Goal: Answer question/provide support

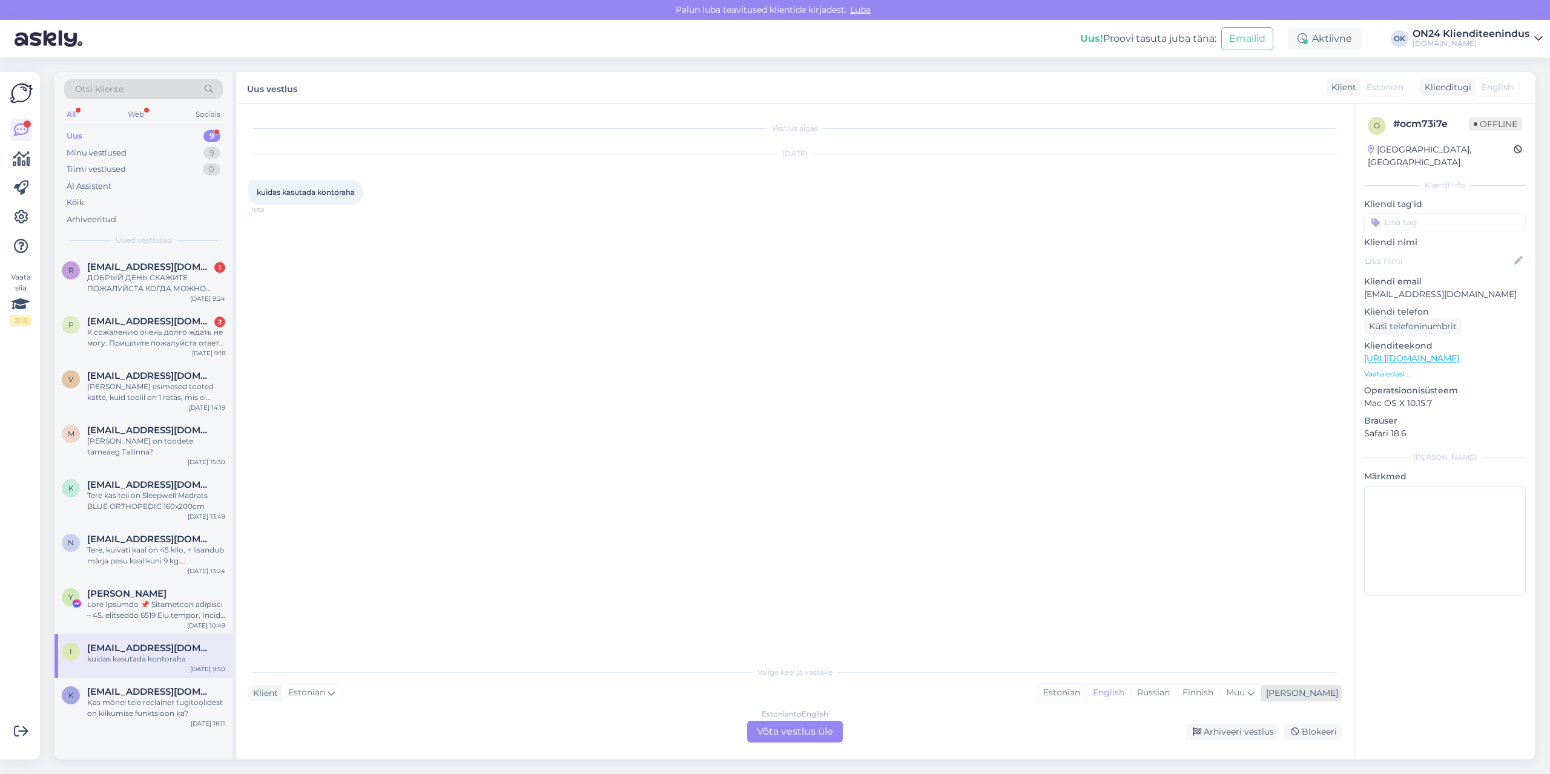
click at [1086, 691] on div "Estonian" at bounding box center [1061, 693] width 49 height 18
click at [819, 734] on div "Estonian to Estonian Võta vestlus üle" at bounding box center [795, 732] width 96 height 22
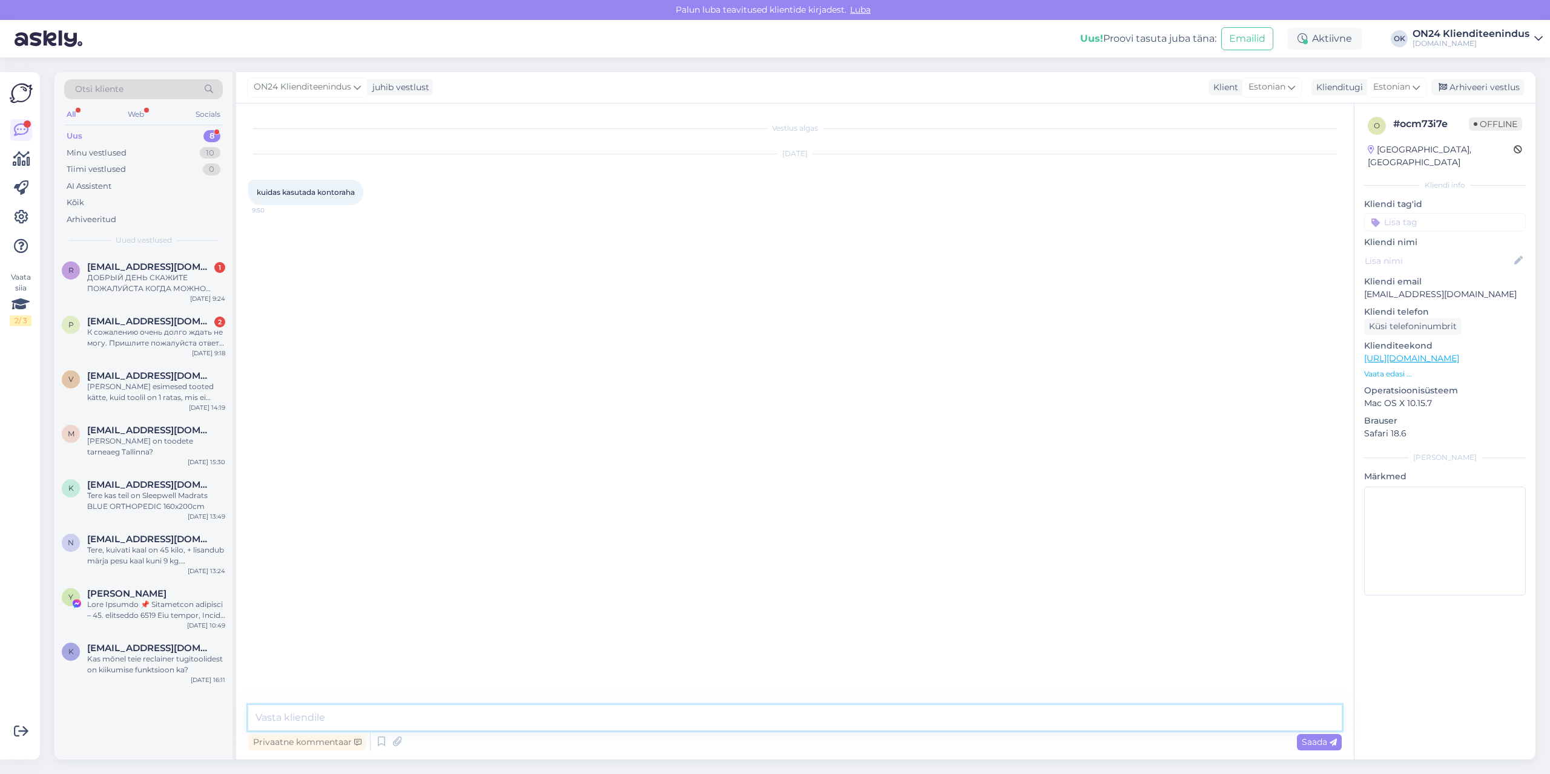
click at [755, 720] on textarea at bounding box center [794, 717] width 1093 height 25
type textarea "Tere. Soodustus arvutatakse maha automaatselt ostukorvis."
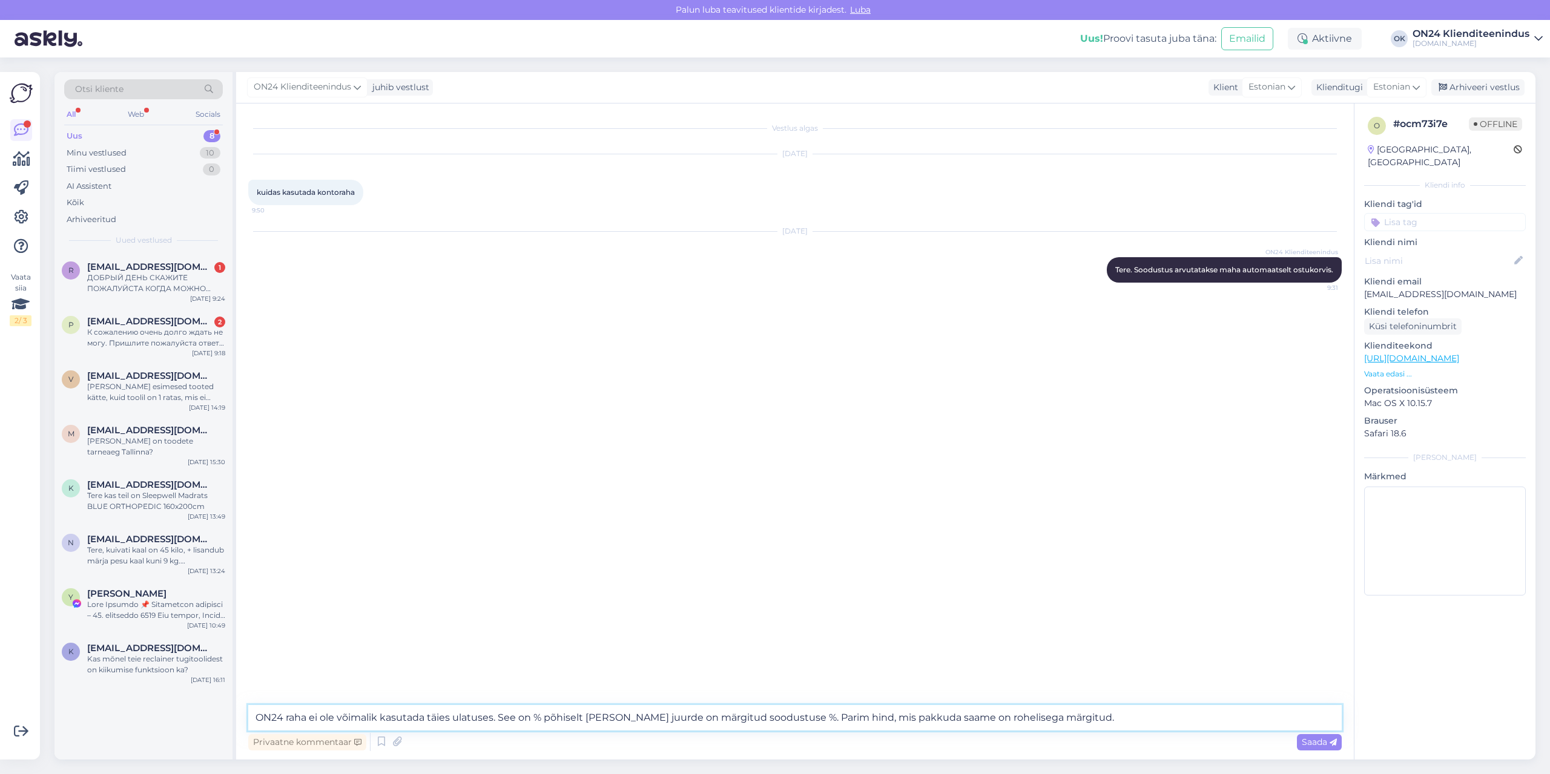
type textarea "ON24 raha ei ole võimalik kasutada täies ulatuses. See on % põhiselt [PERSON_NA…"
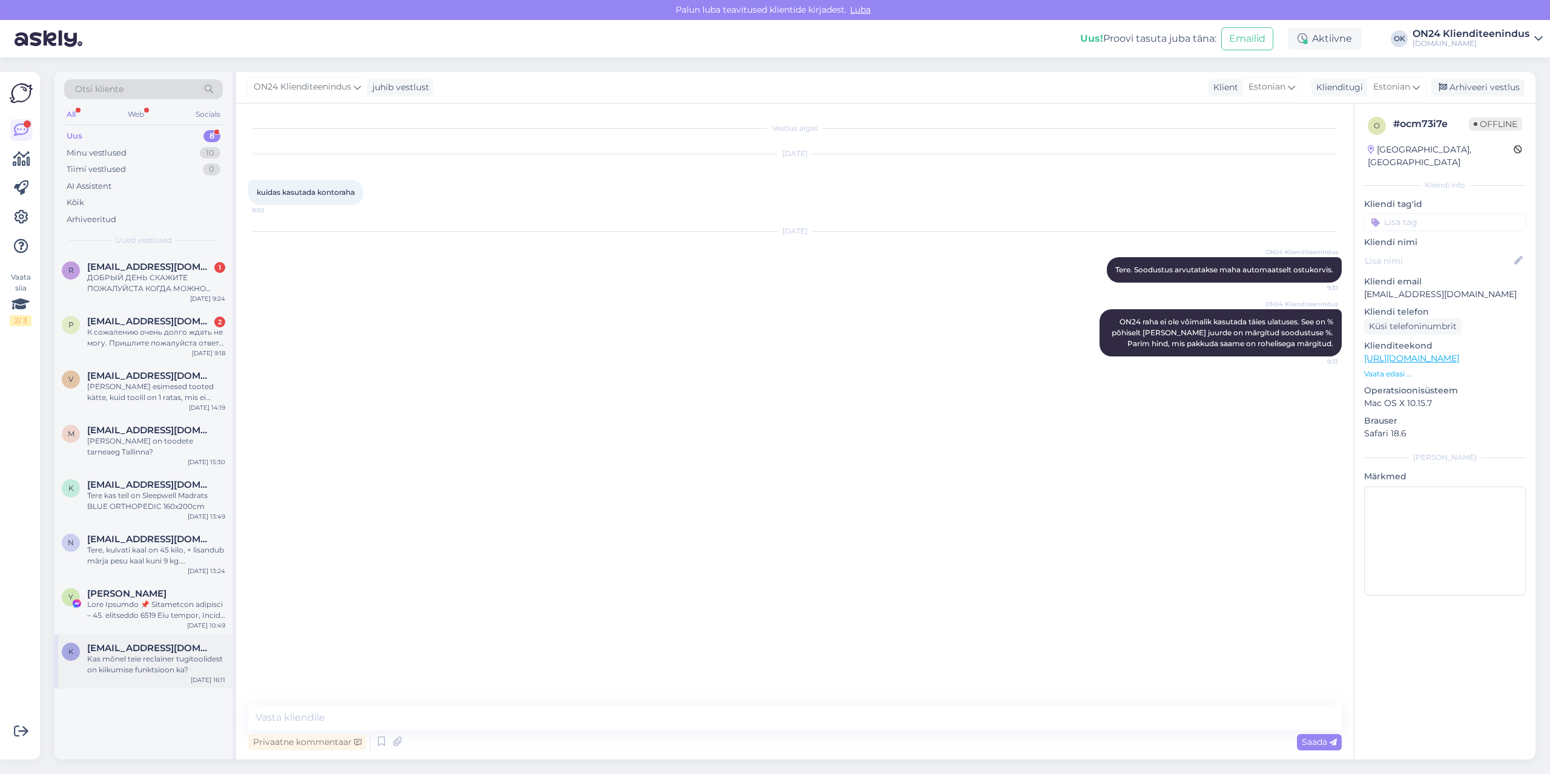
click at [150, 658] on div "Kas mõnel teie reclainer tugitoolidest on kiikumise funktsioon ka?" at bounding box center [156, 665] width 138 height 22
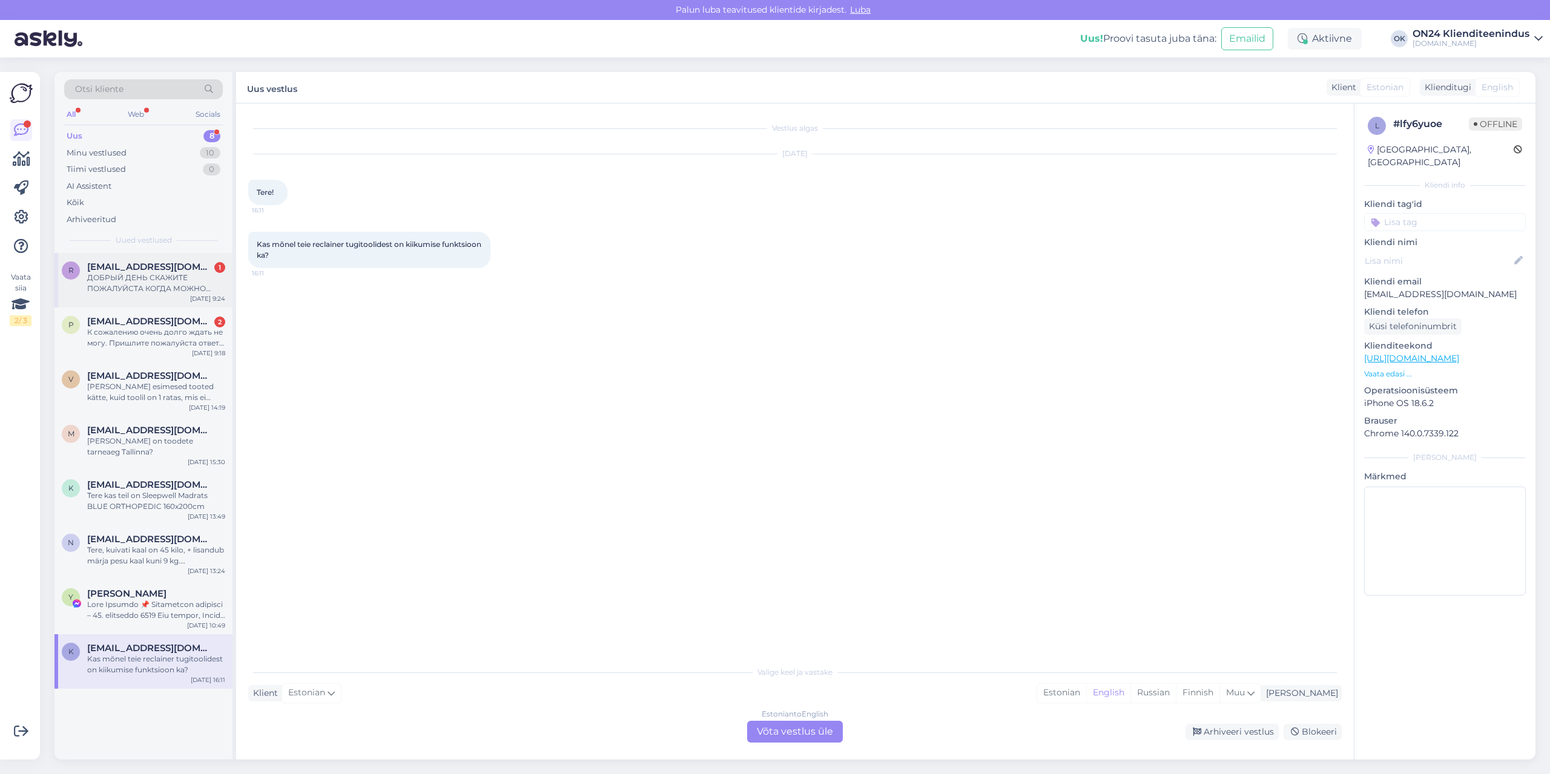
click at [154, 277] on div "ДОБРЫЙ ДЕНЬ СКАЖИТЕ ПОЖАЛУЙСТА КОГДА МОЖНО ОЖИДАТЬ ЗАКАЗ 1216908 [DATE]" at bounding box center [156, 283] width 138 height 22
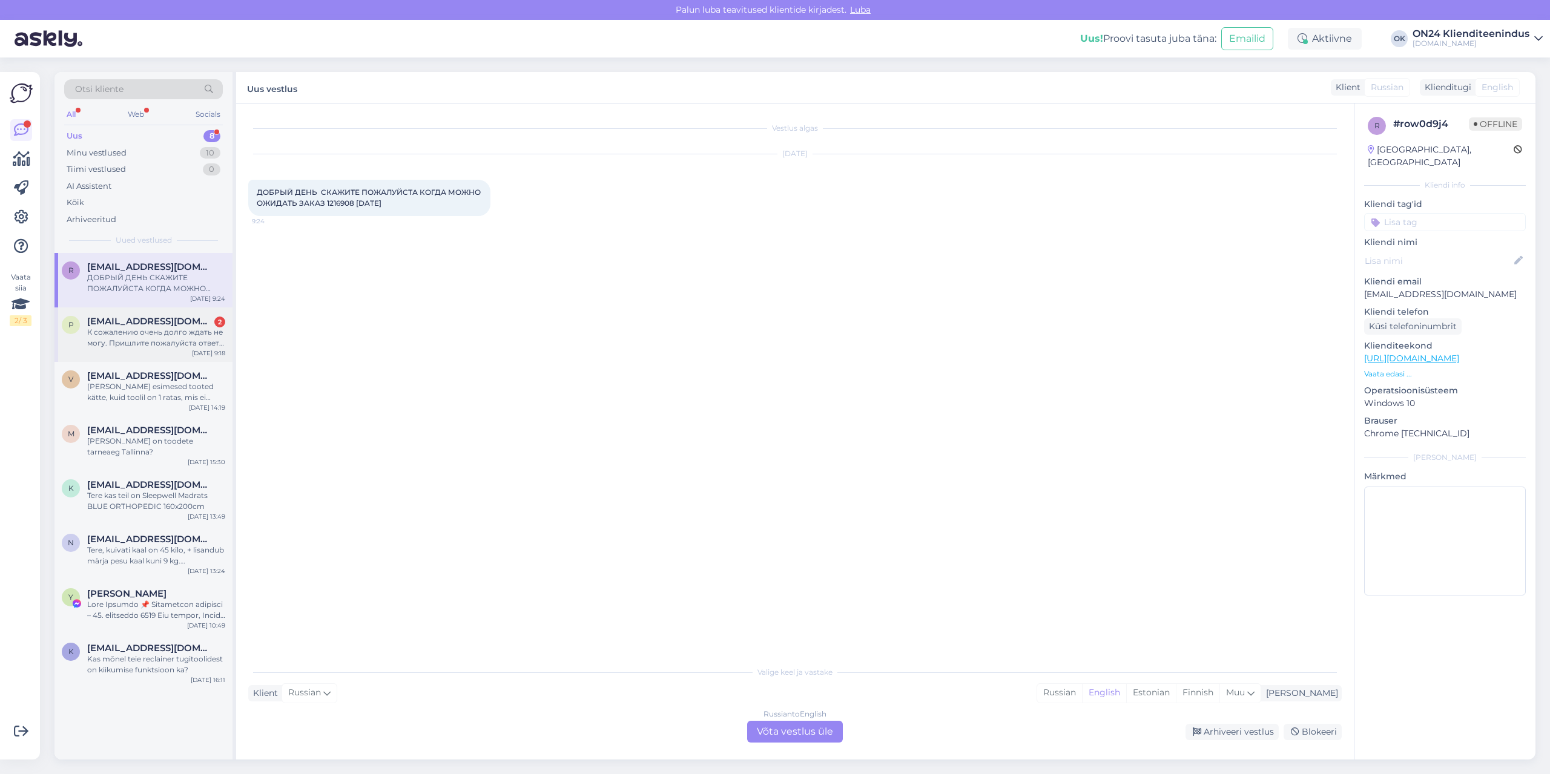
click at [160, 330] on div "К сожалению очень долго ждать не могу. Пришлите пожалуйста ответ на почте [EMAI…" at bounding box center [156, 338] width 138 height 22
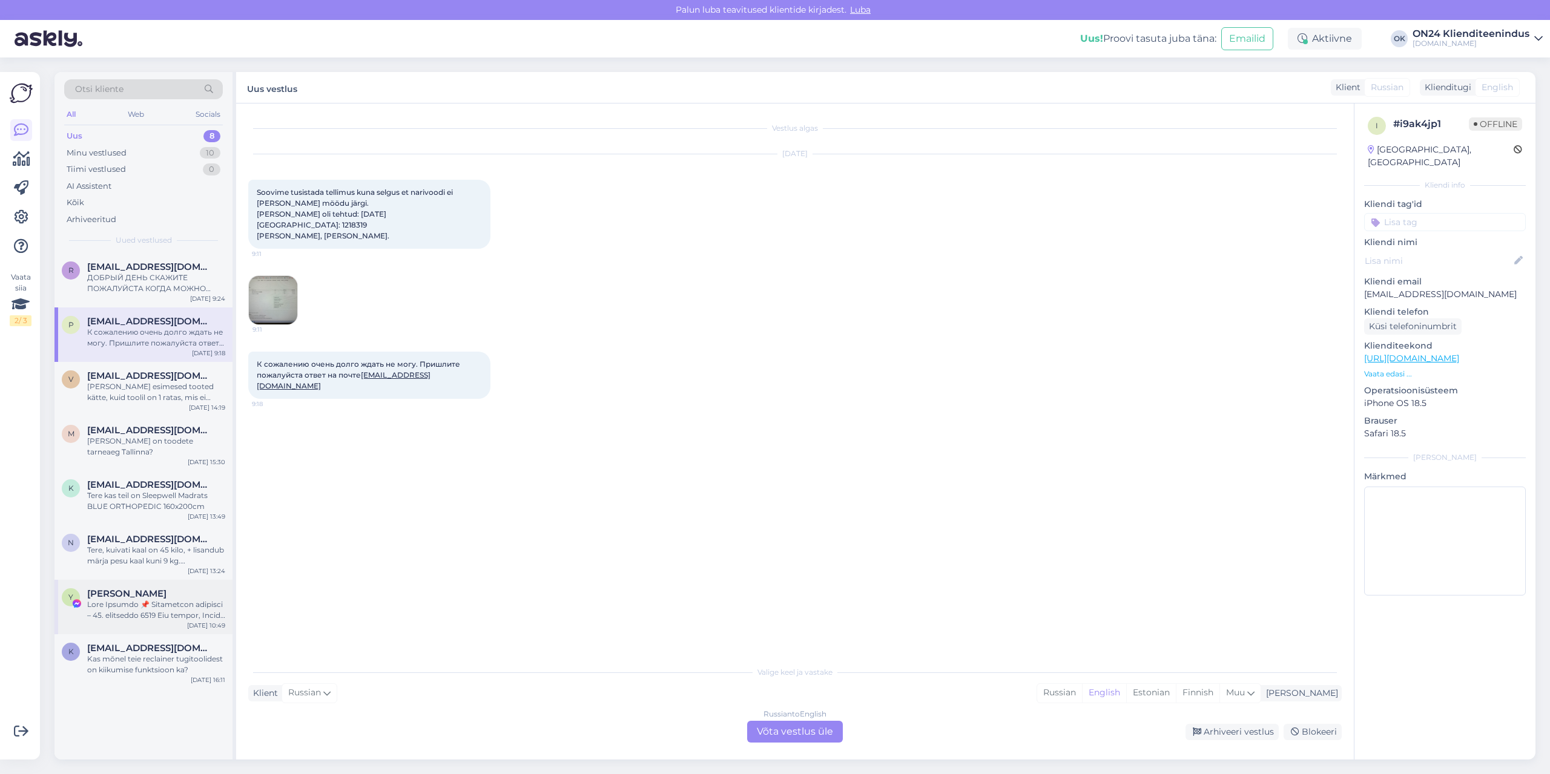
click at [131, 599] on div at bounding box center [156, 610] width 138 height 22
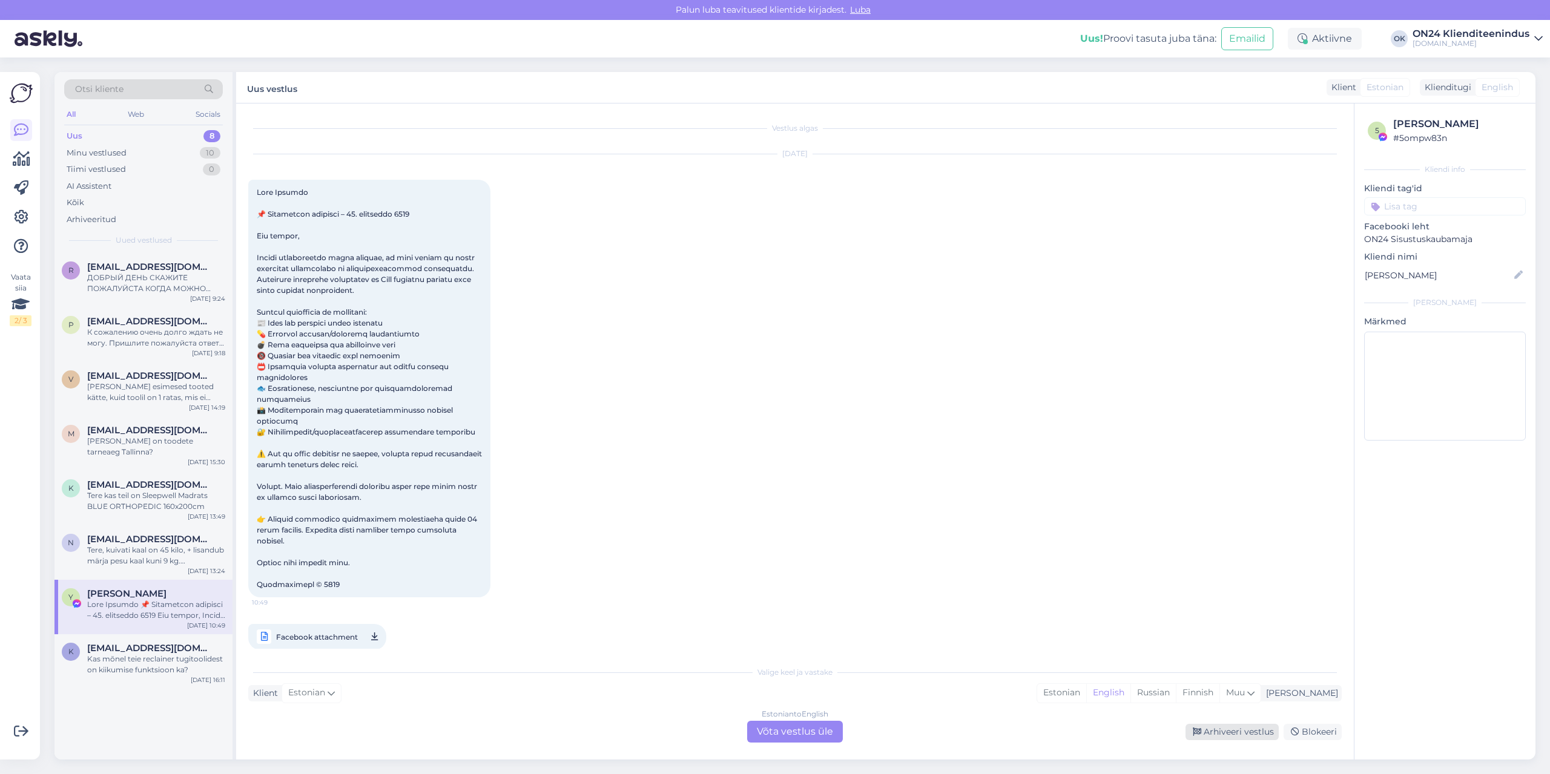
click at [1214, 736] on div "Arhiveeri vestlus" at bounding box center [1231, 732] width 93 height 16
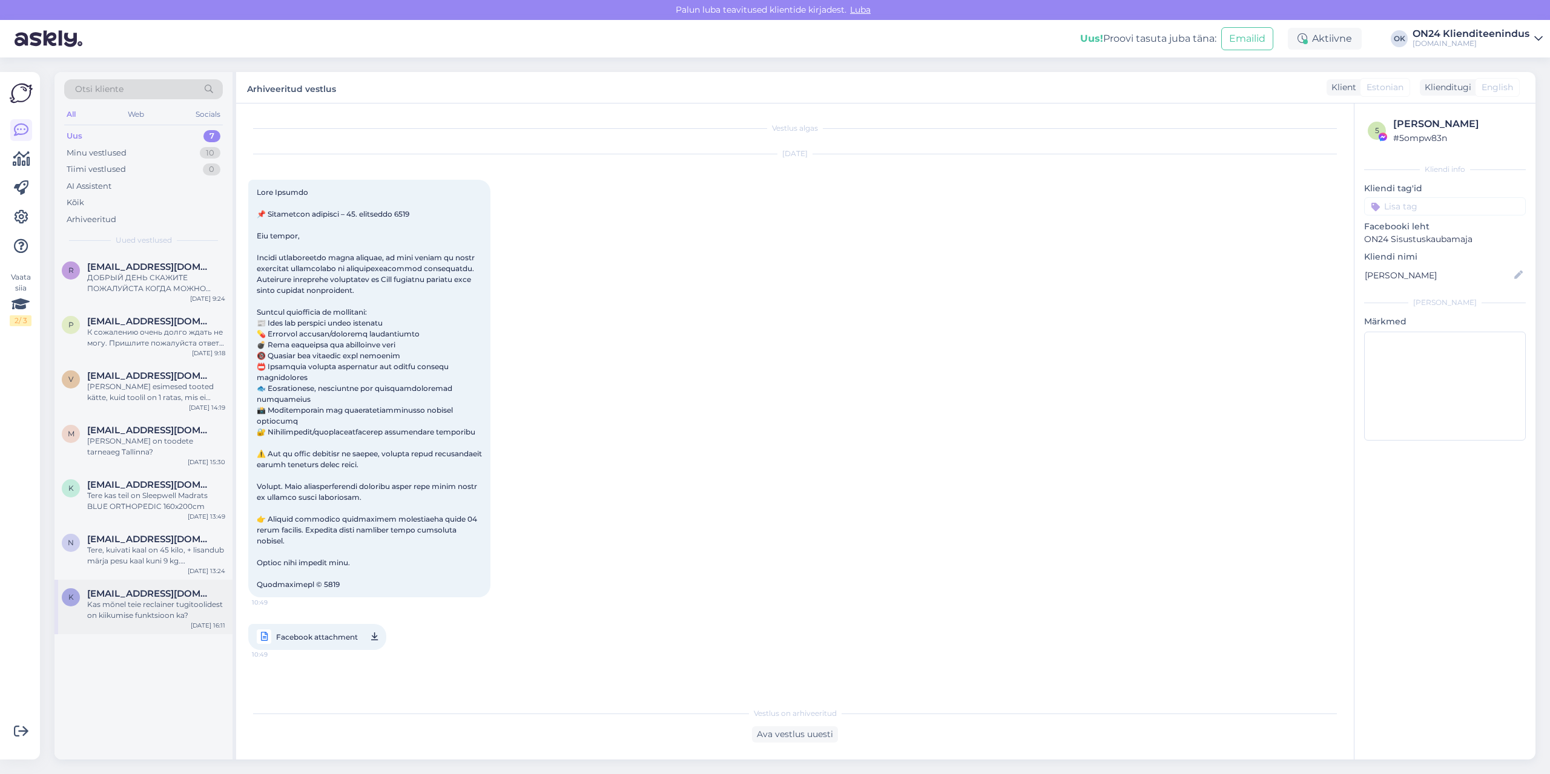
click at [133, 580] on div "K [EMAIL_ADDRESS][DOMAIN_NAME] Kas mõnel teie reclainer tugitoolidest on kiikum…" at bounding box center [143, 607] width 178 height 54
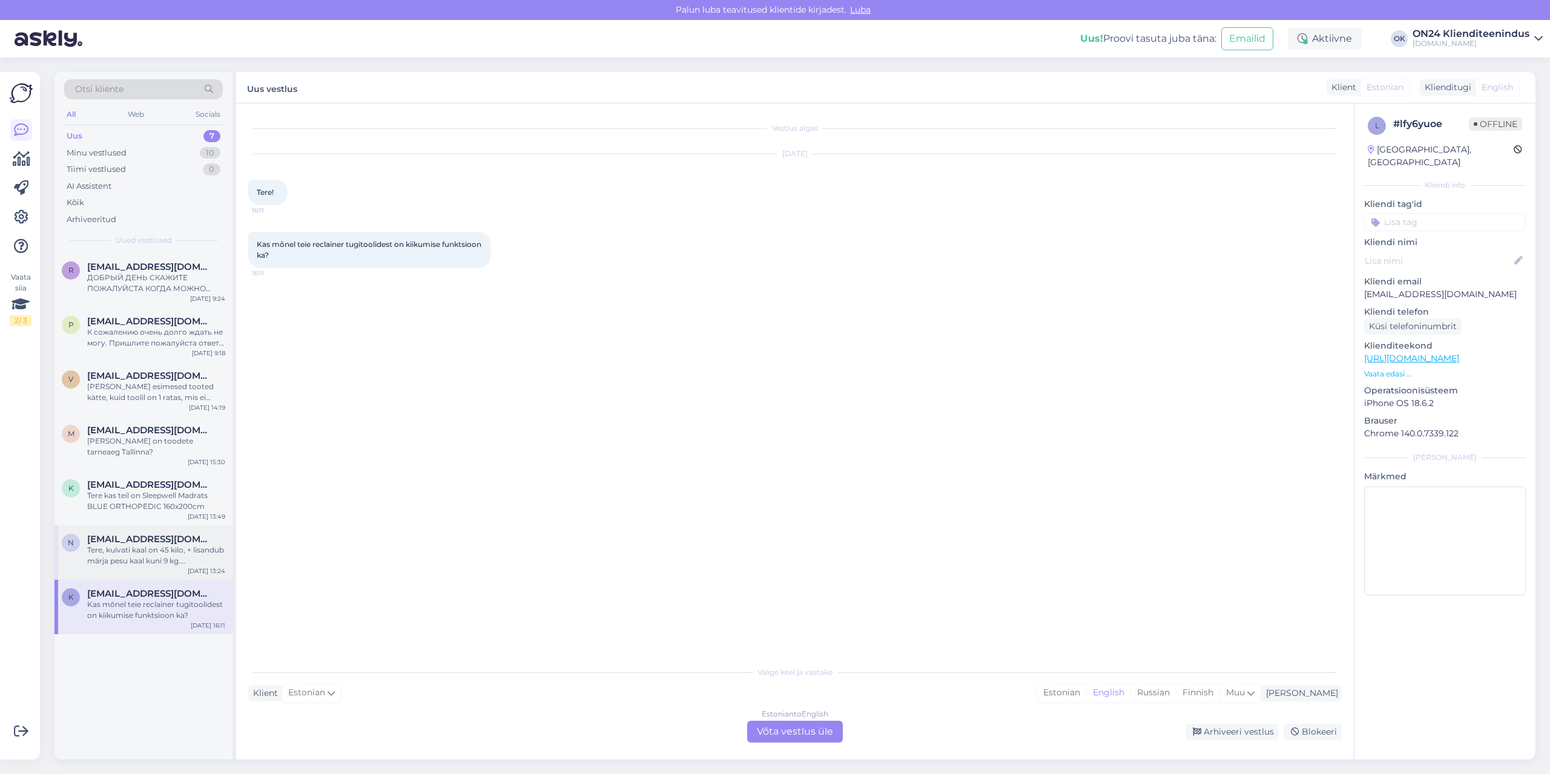
click at [132, 551] on div "Tere, kuivati kaal on 45 kilo, + lisandub märja pesu kaal kuni 9 kg. [PERSON_NA…" at bounding box center [156, 556] width 138 height 22
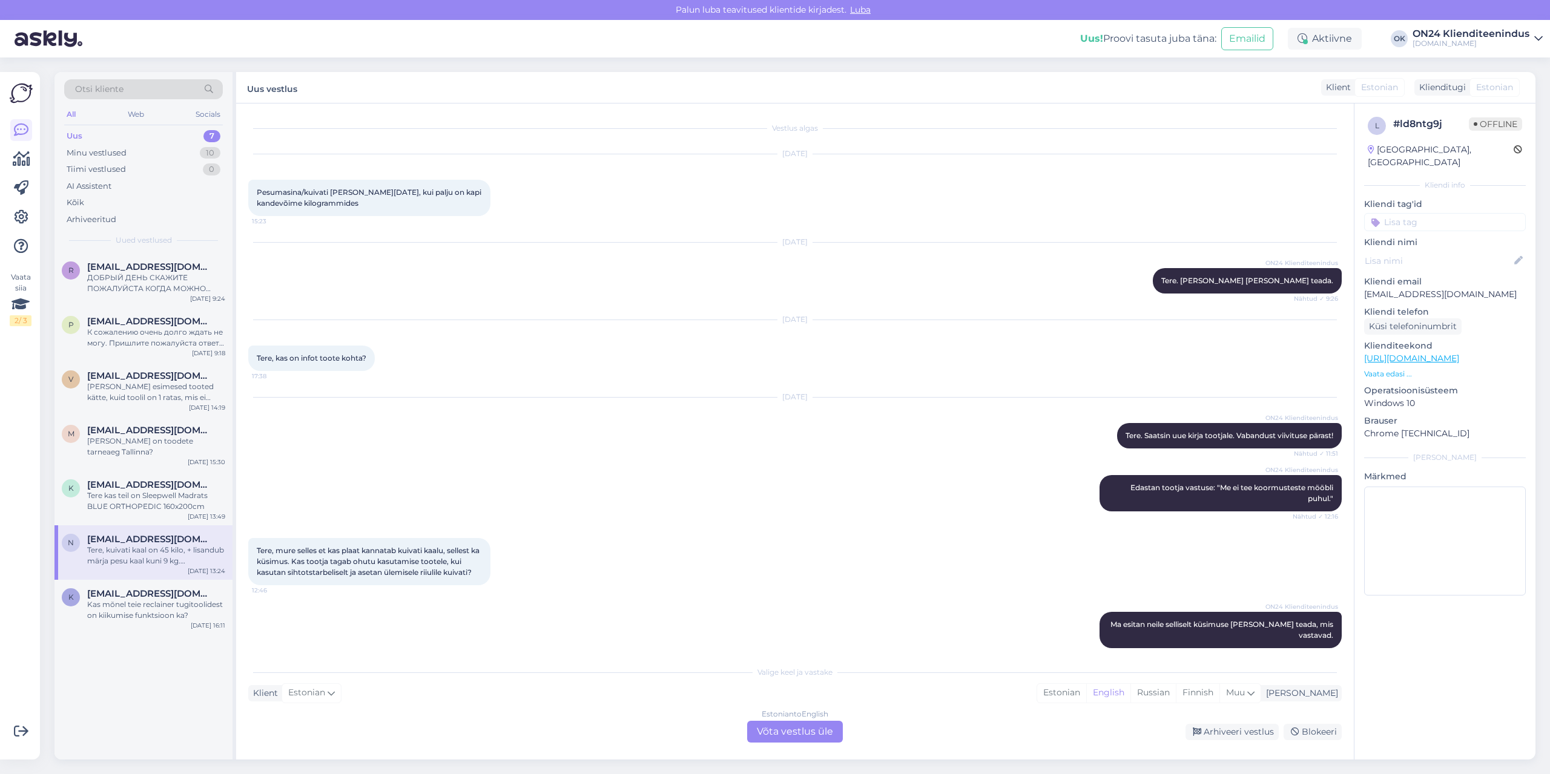
scroll to position [164, 0]
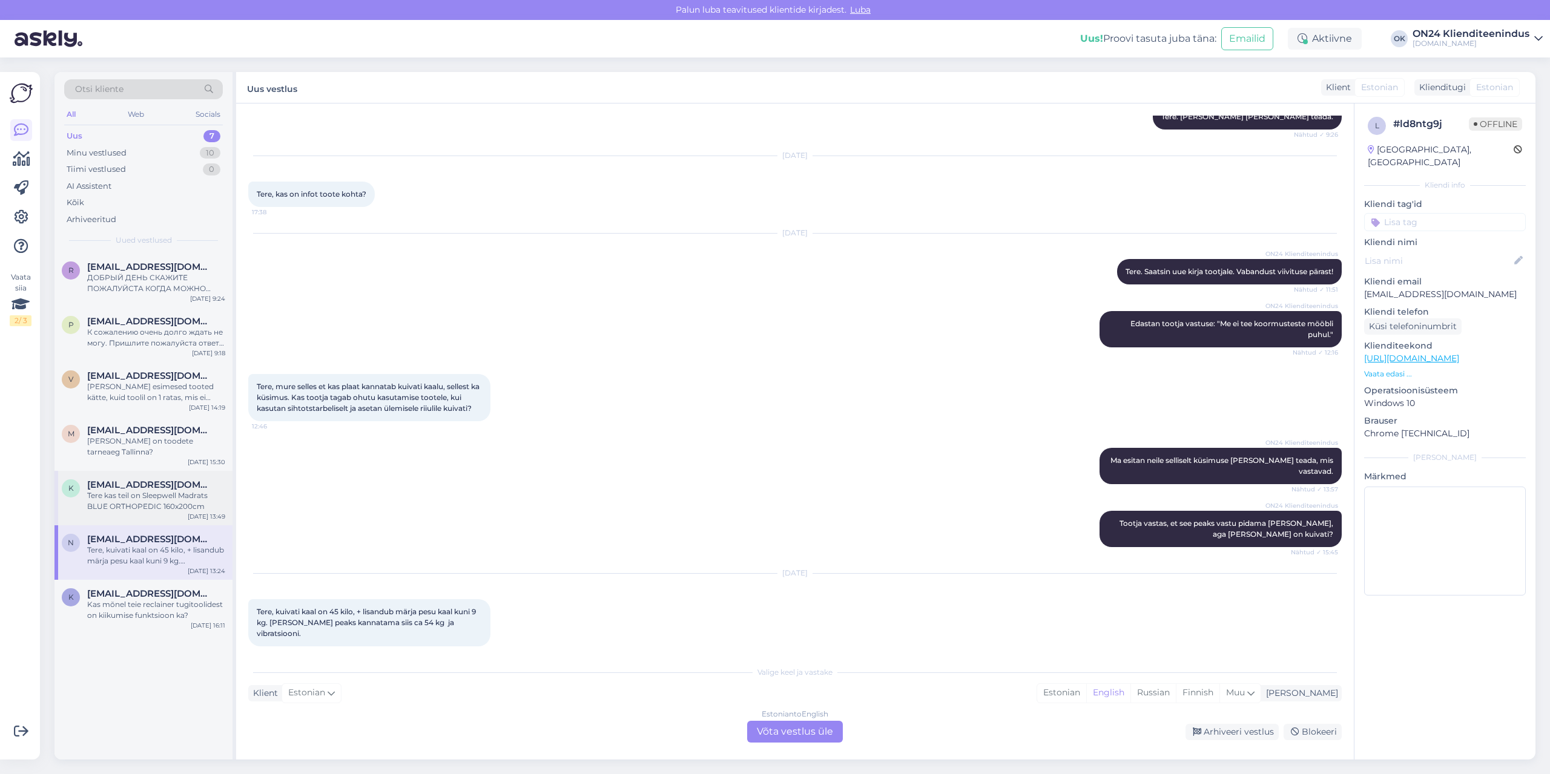
click at [95, 496] on div "Tere kas teil on Sleepwell Madrats BLUE ORTHOPEDIC 160x200cm" at bounding box center [156, 501] width 138 height 22
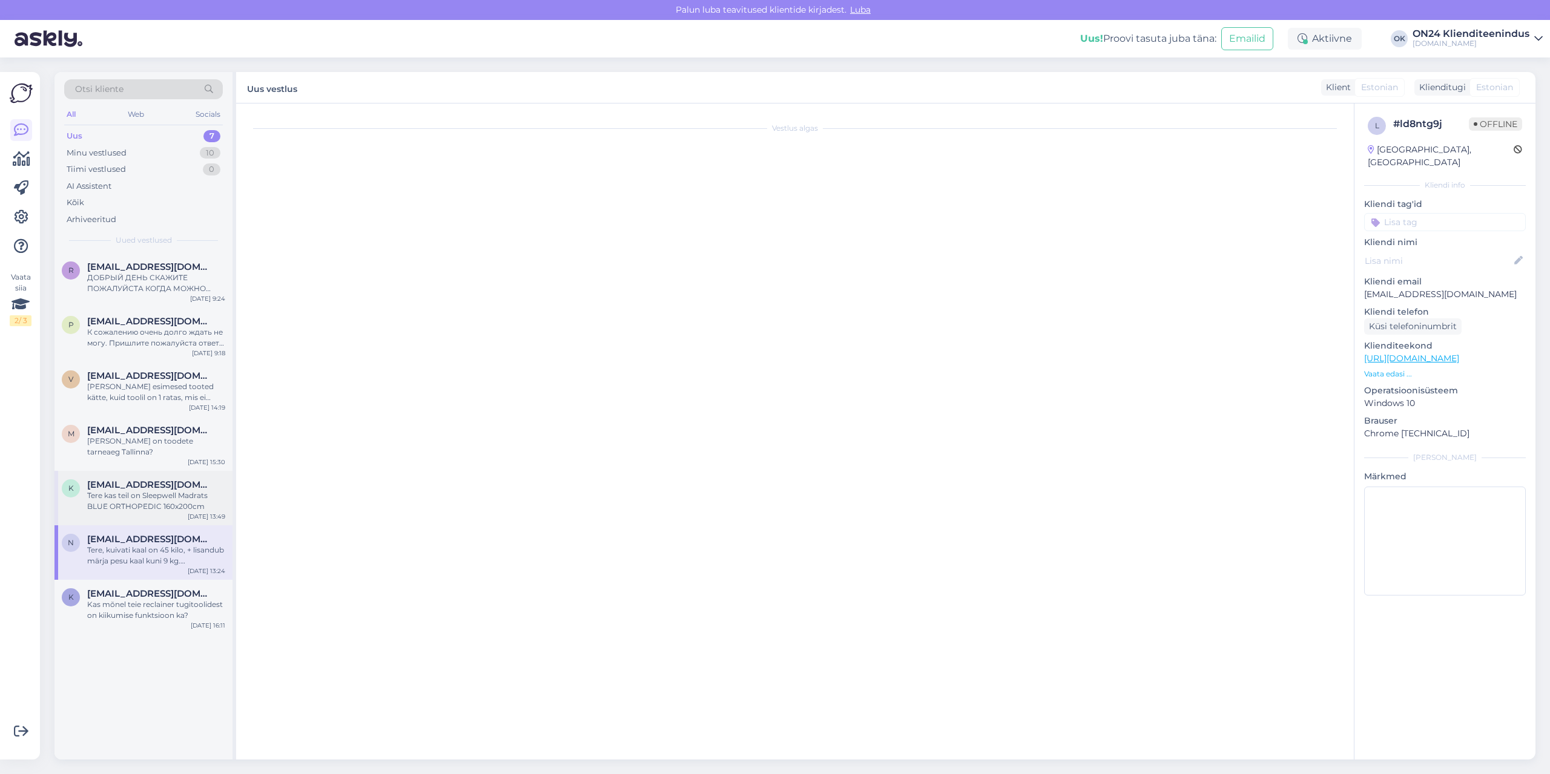
scroll to position [0, 0]
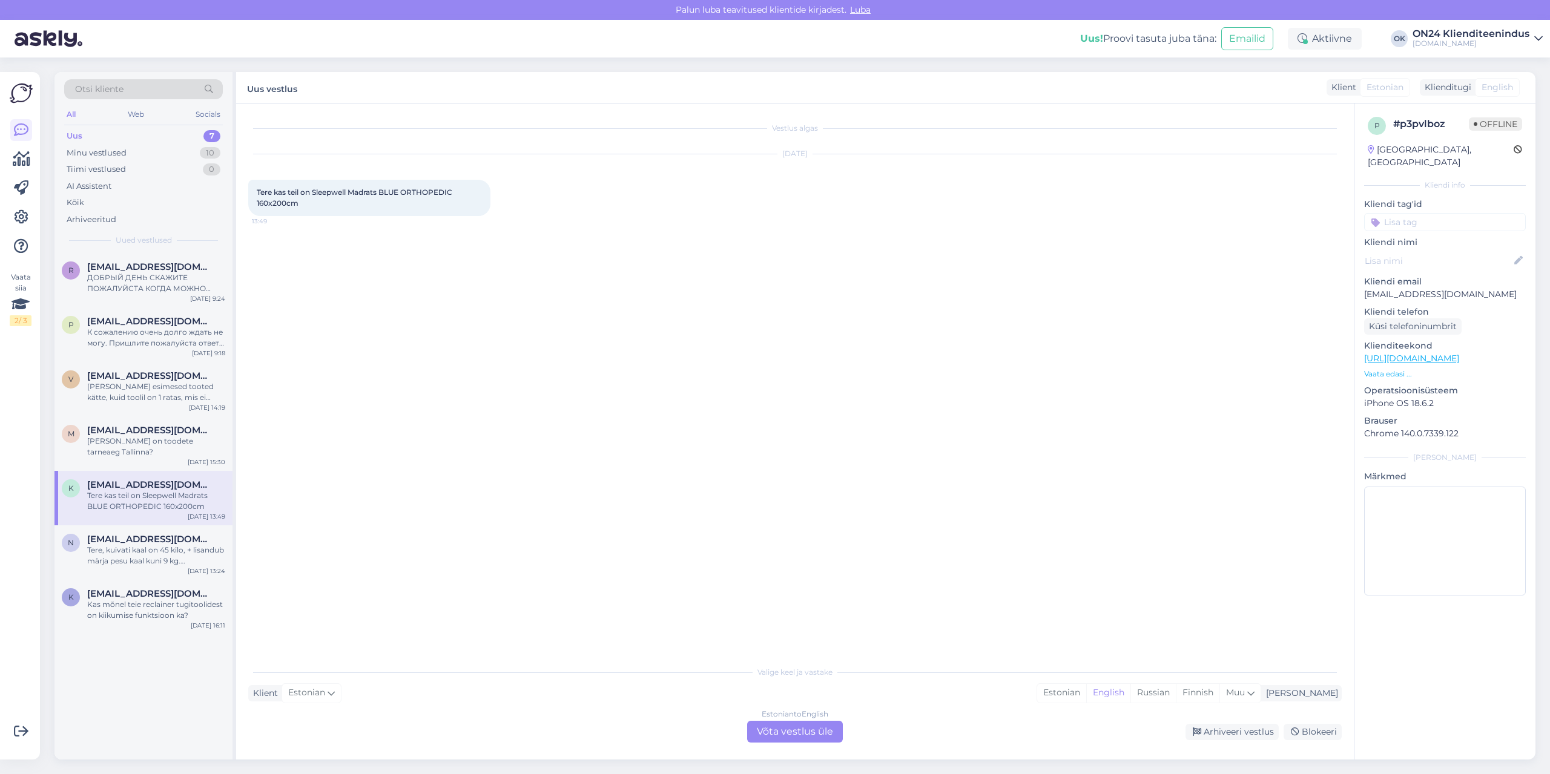
click at [1401, 369] on p "Vaata edasi ..." at bounding box center [1445, 374] width 162 height 11
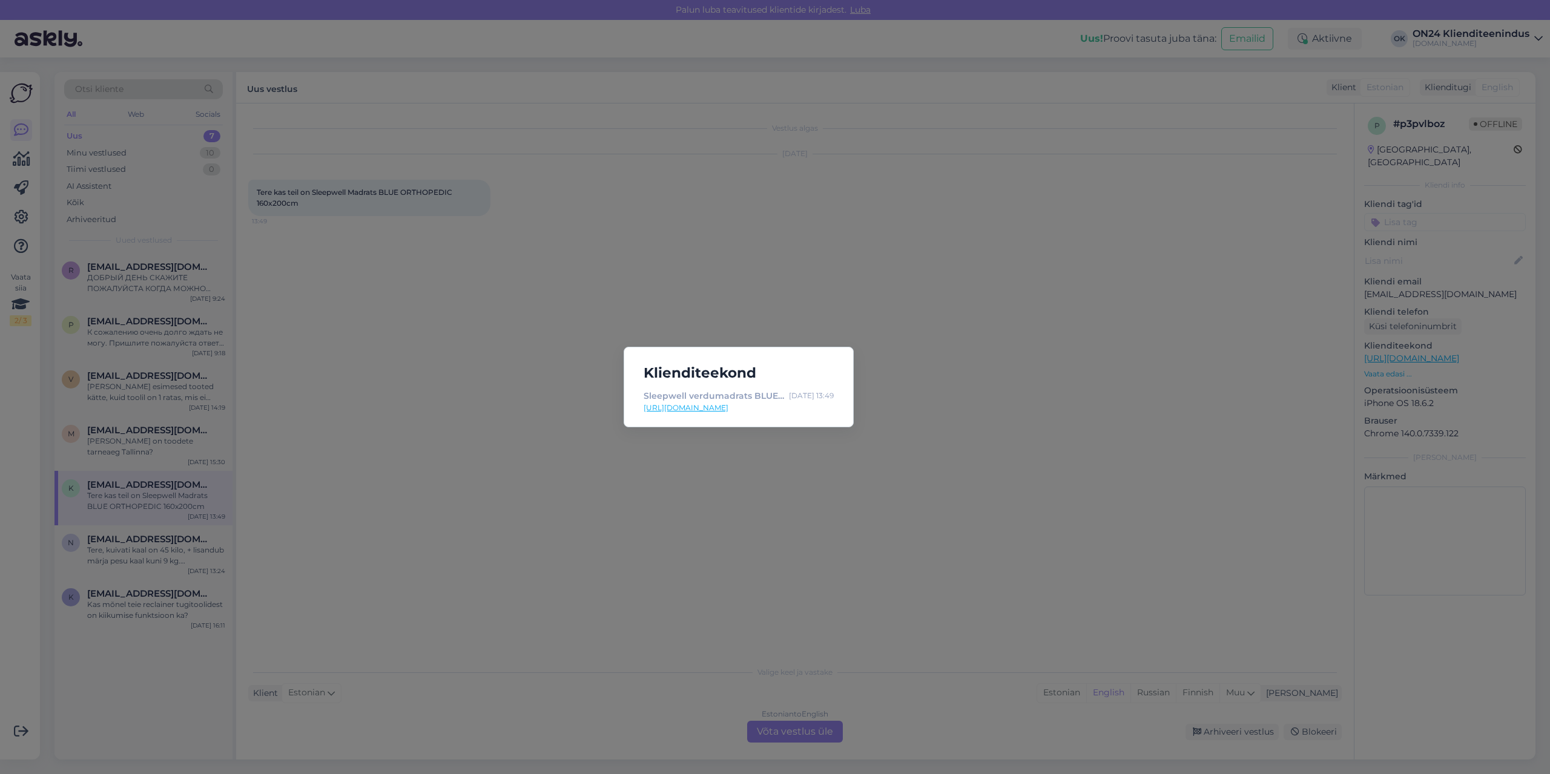
click at [432, 430] on div "Klienditeekond Sleepwell verdumadrats BLUE ORTHOPEDIC 160x200 cm SW-453239 - [D…" at bounding box center [775, 387] width 1550 height 774
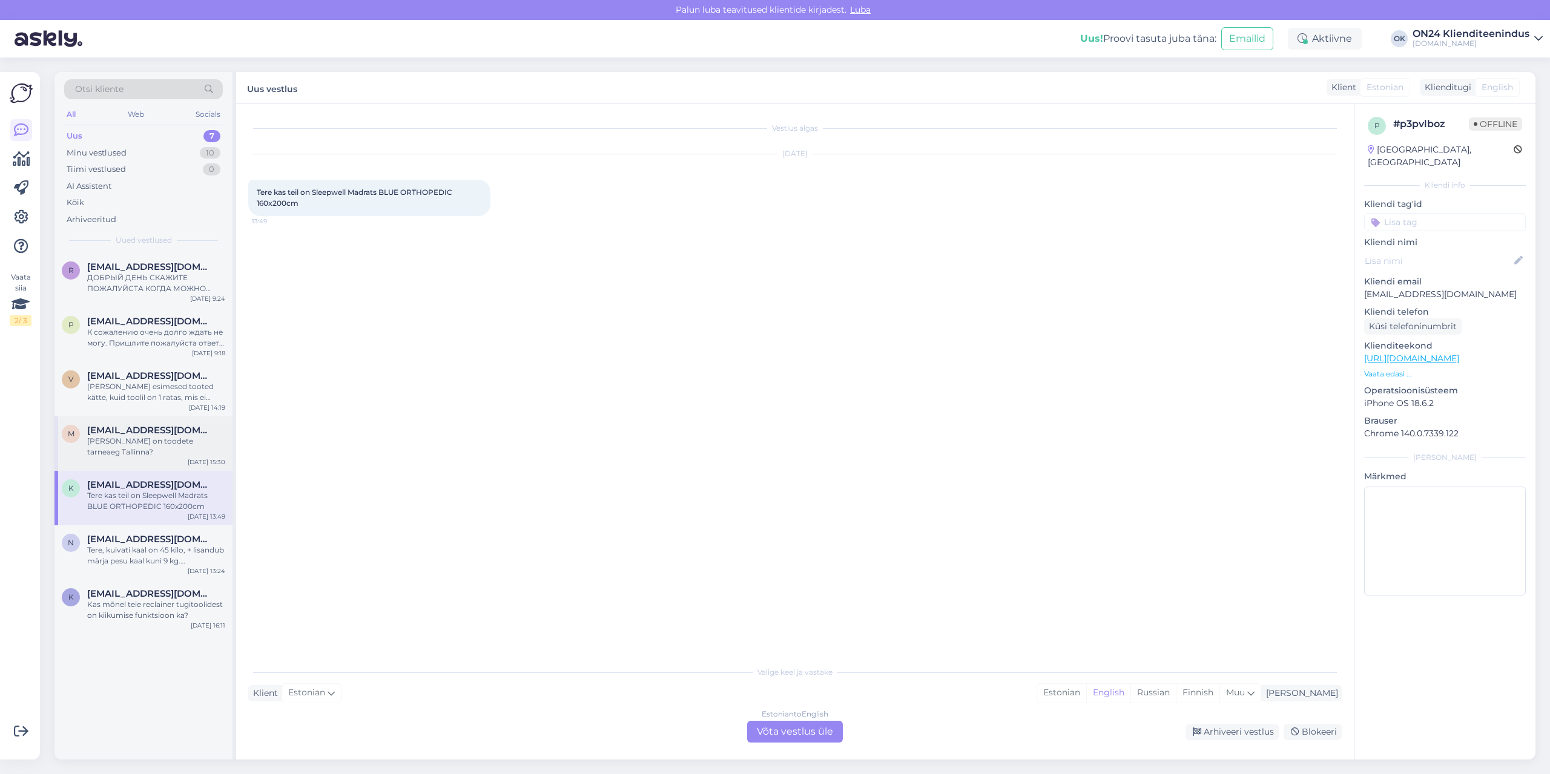
click at [81, 435] on div "M [EMAIL_ADDRESS][DOMAIN_NAME] Milline on toodete tarneaeg Tallinna?" at bounding box center [143, 441] width 163 height 33
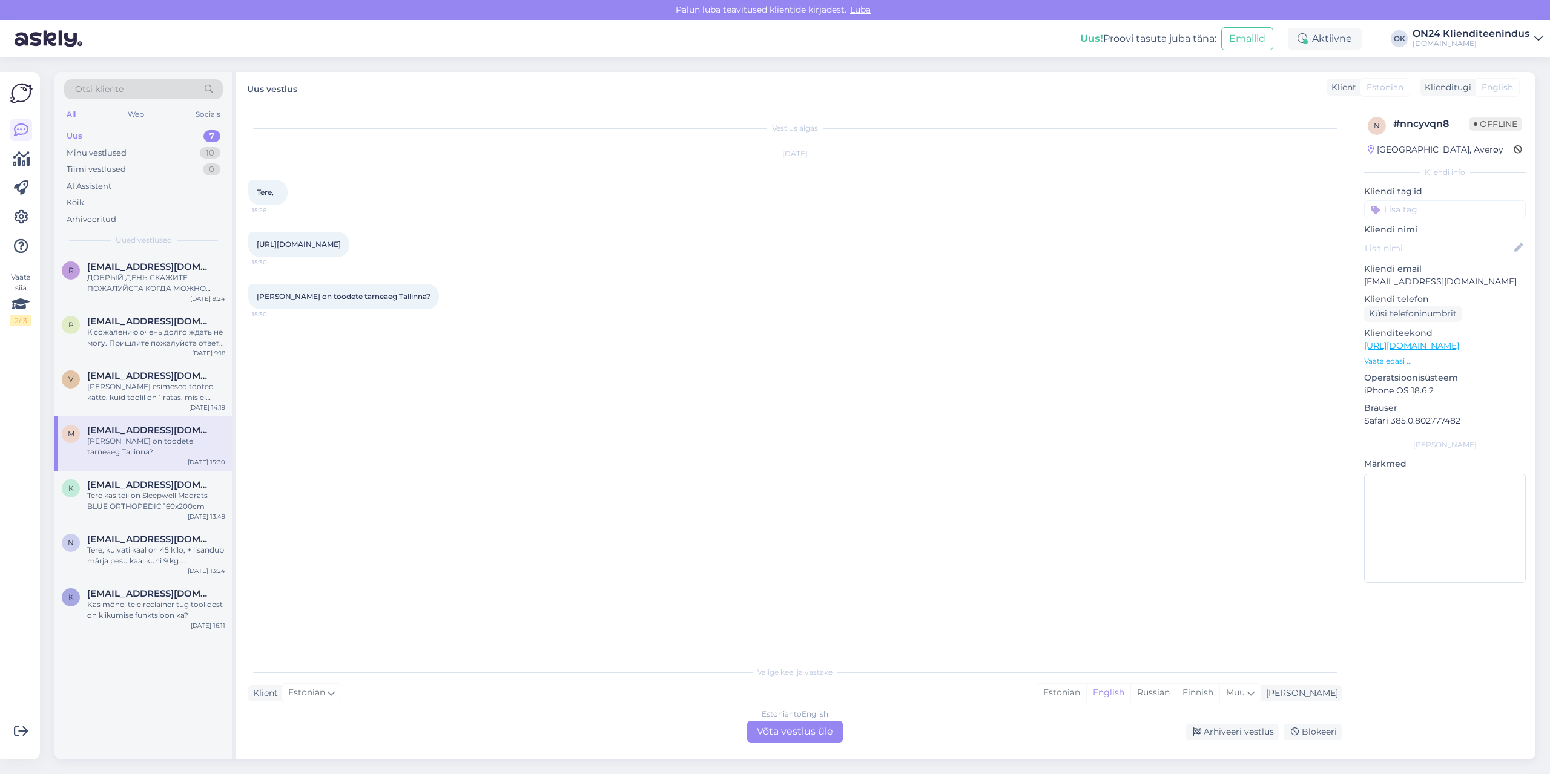
click at [306, 249] on div "[URL][DOMAIN_NAME] 15:30" at bounding box center [298, 244] width 101 height 25
click at [310, 242] on link "[URL][DOMAIN_NAME]" at bounding box center [299, 244] width 84 height 9
click at [1086, 694] on div "Estonian" at bounding box center [1061, 693] width 49 height 18
click at [795, 729] on div "Estonian to Estonian Võta vestlus üle" at bounding box center [795, 732] width 96 height 22
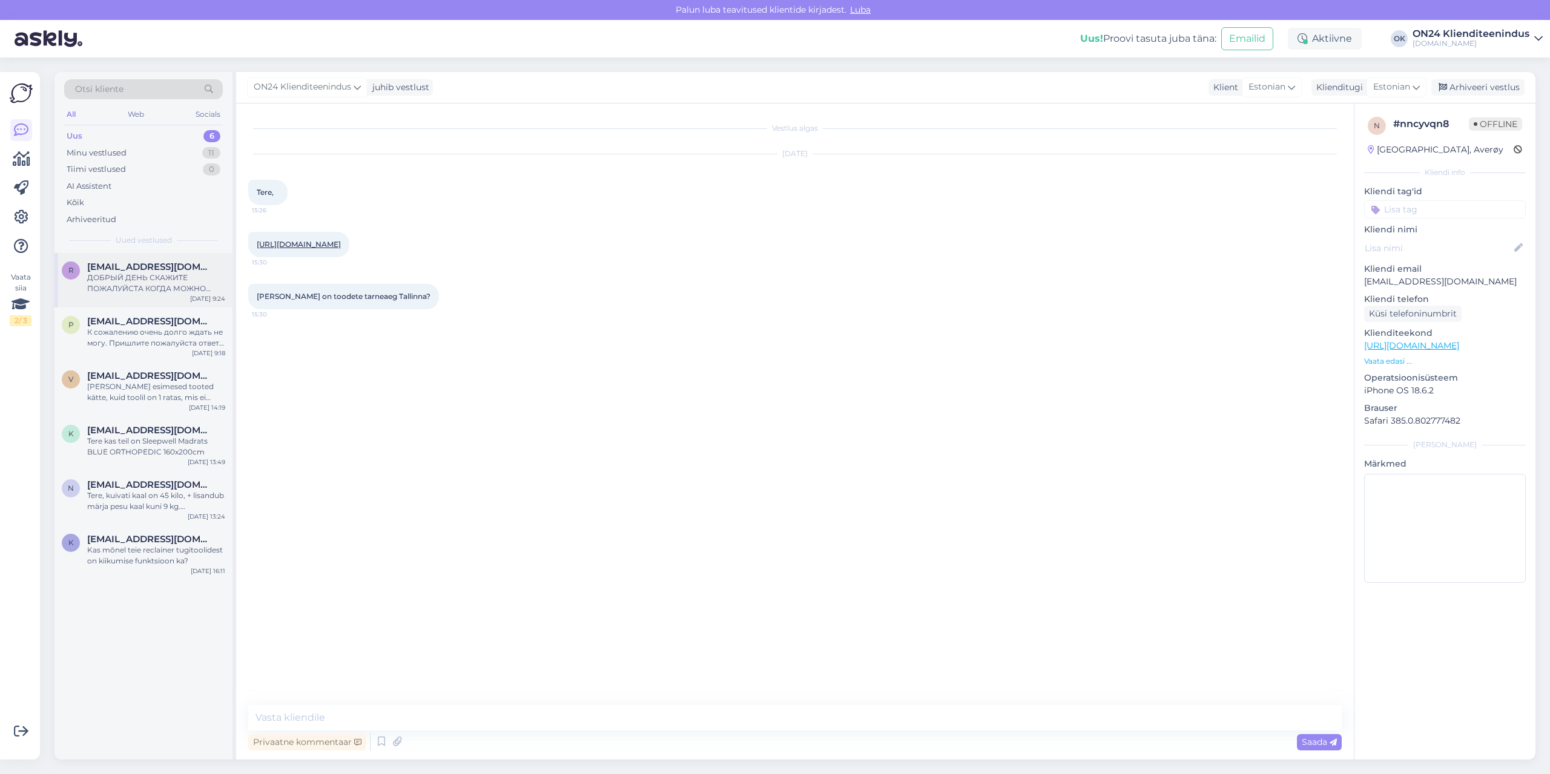
click at [143, 284] on div "ДОБРЫЙ ДЕНЬ СКАЖИТЕ ПОЖАЛУЙСТА КОГДА МОЖНО ОЖИДАТЬ ЗАКАЗ 1216908 [DATE]" at bounding box center [156, 283] width 138 height 22
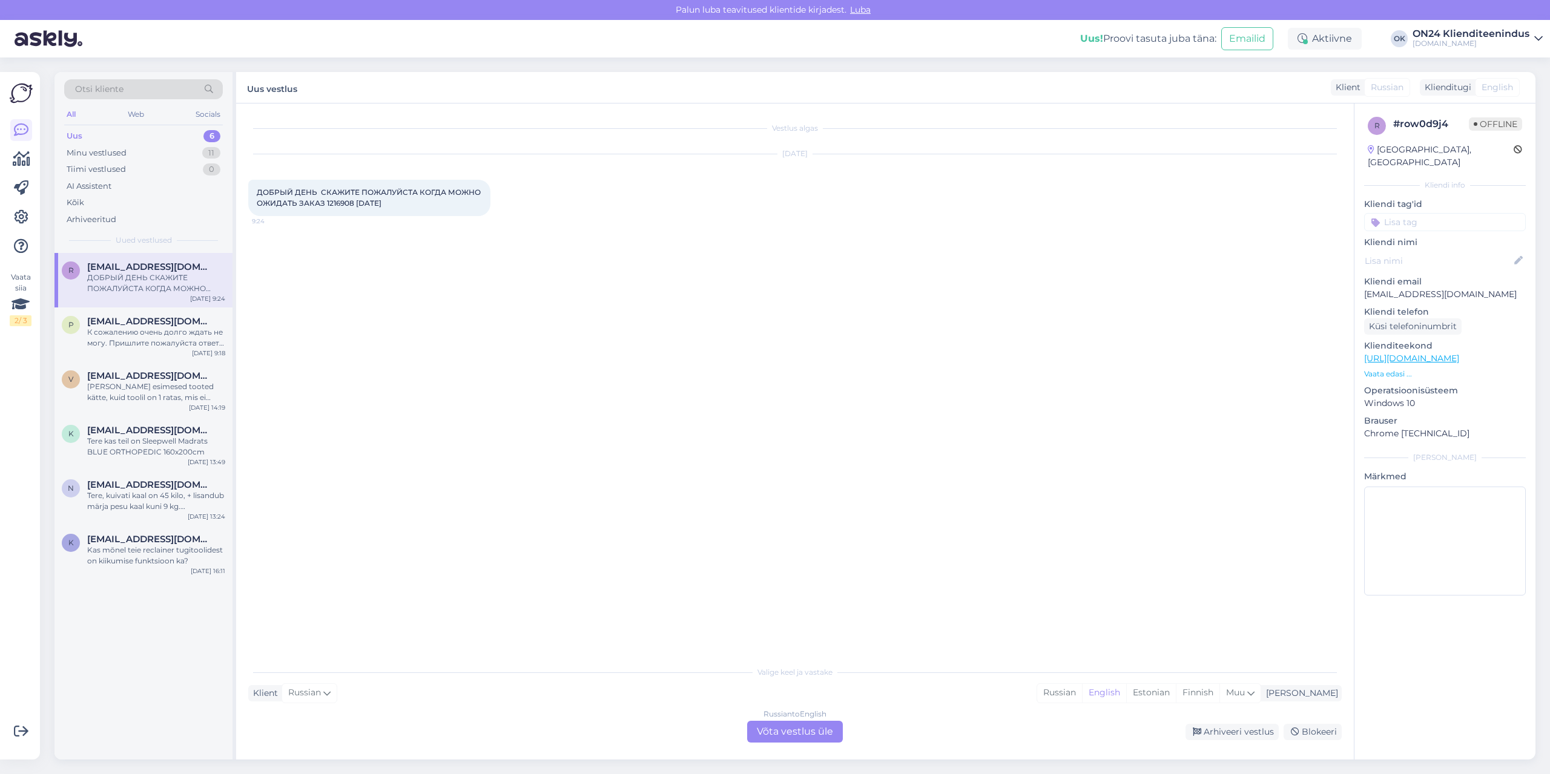
click at [347, 202] on span "ДОБРЫЙ ДЕНЬ СКАЖИТЕ ПОЖАЛУЙСТА КОГДА МОЖНО ОЖИДАТЬ ЗАКАЗ 1216908 [DATE]" at bounding box center [370, 198] width 226 height 20
copy span "1216908"
click at [1175, 692] on div "Estonian" at bounding box center [1151, 693] width 50 height 18
click at [823, 736] on div "Russian to Estonian Võta vestlus üle" at bounding box center [795, 732] width 96 height 22
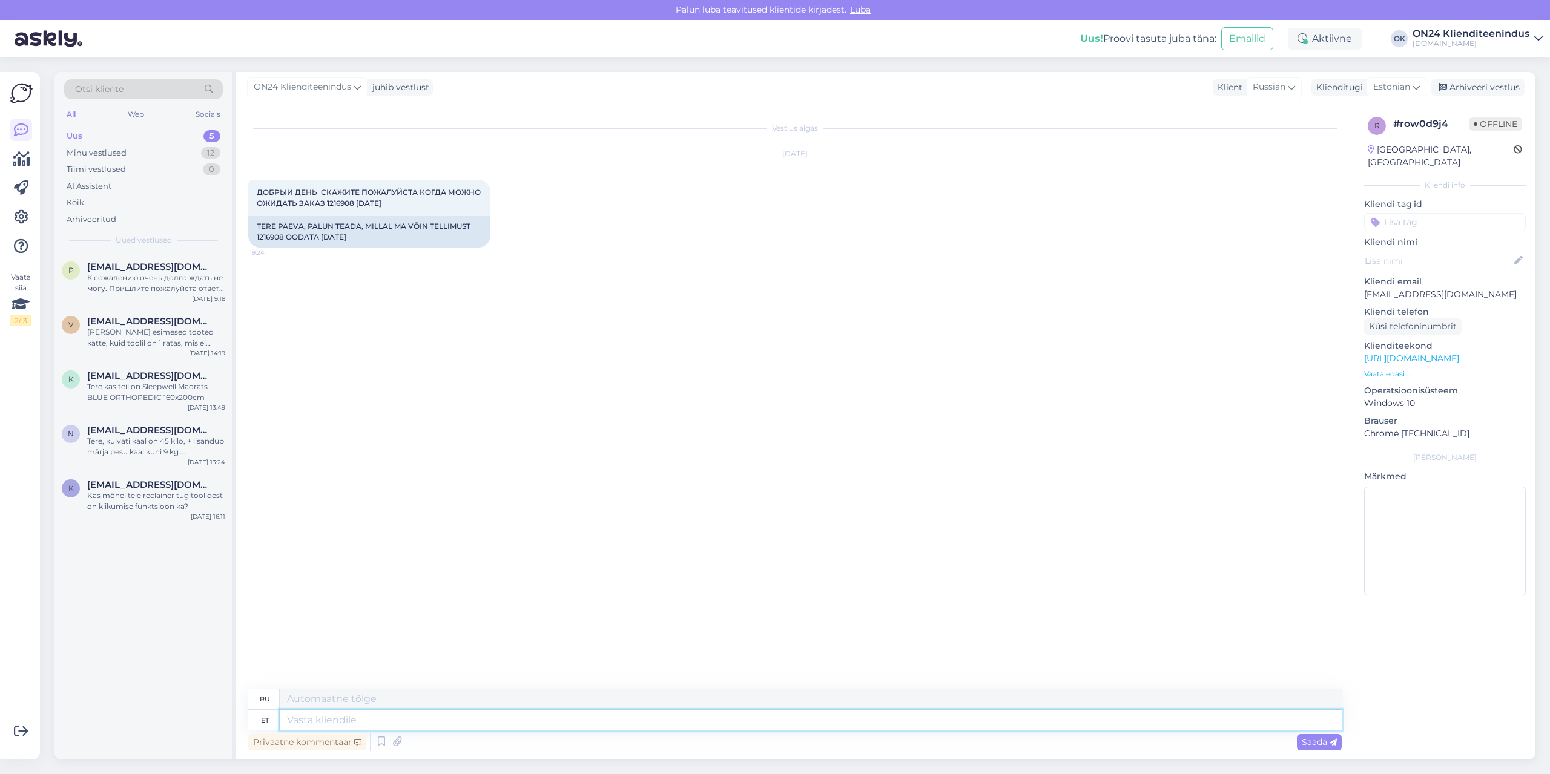
click at [506, 723] on textarea at bounding box center [811, 720] width 1062 height 21
type textarea "Tere."
type textarea "Привет."
paste textarea "Kaubale on võimalik järele tulla ON24 jaotuskeskusesse alates [DATE] 10:00-st. …"
type textarea "Tere. Kaubale on võimalik järele tulla ON24 jaotuskeskusesse alates [DATE] 10:0…"
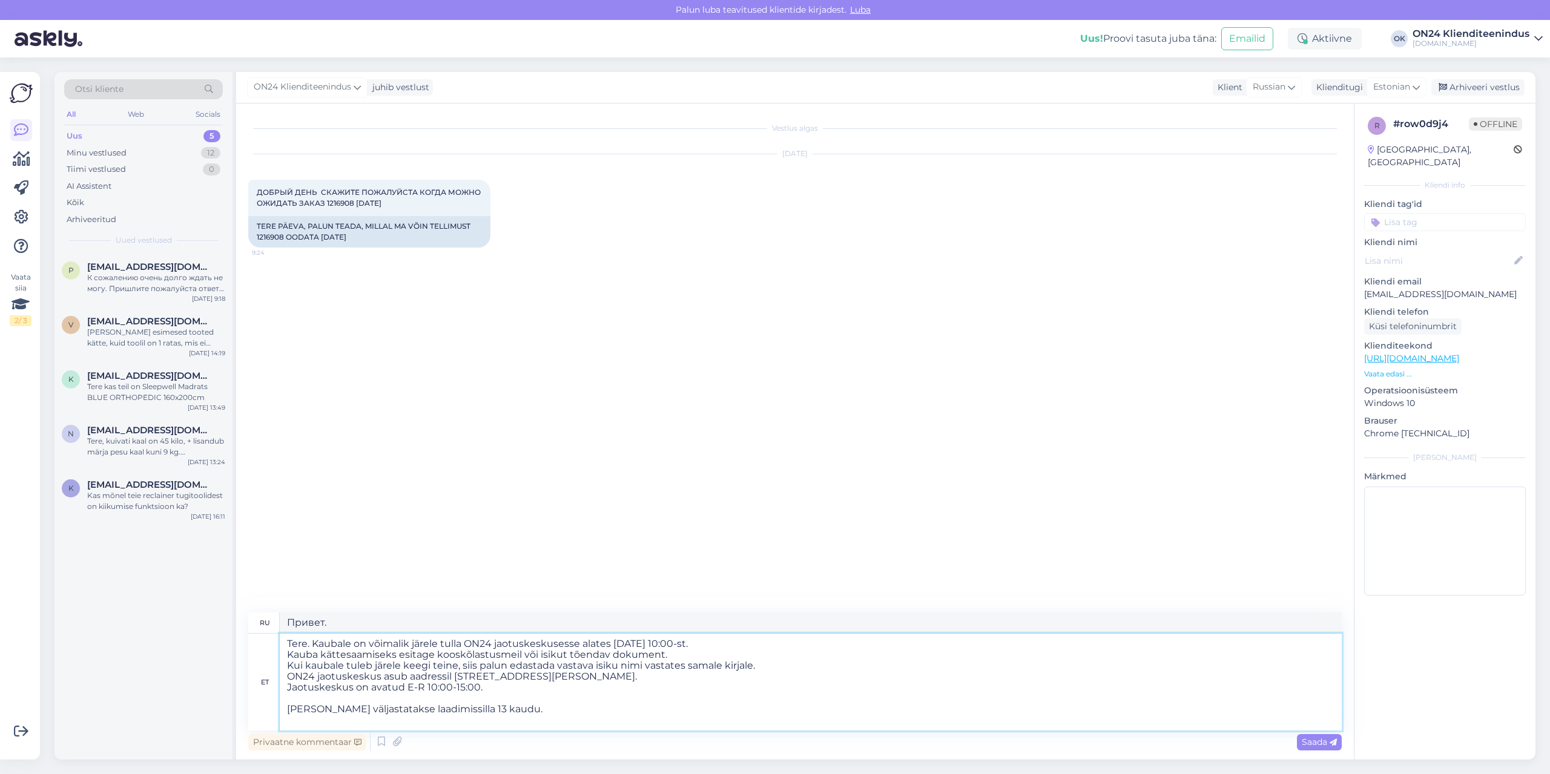
type textarea "Здравствуйте. Забрать товар можно в распределительном центре ON24 с [DATE] в 10…"
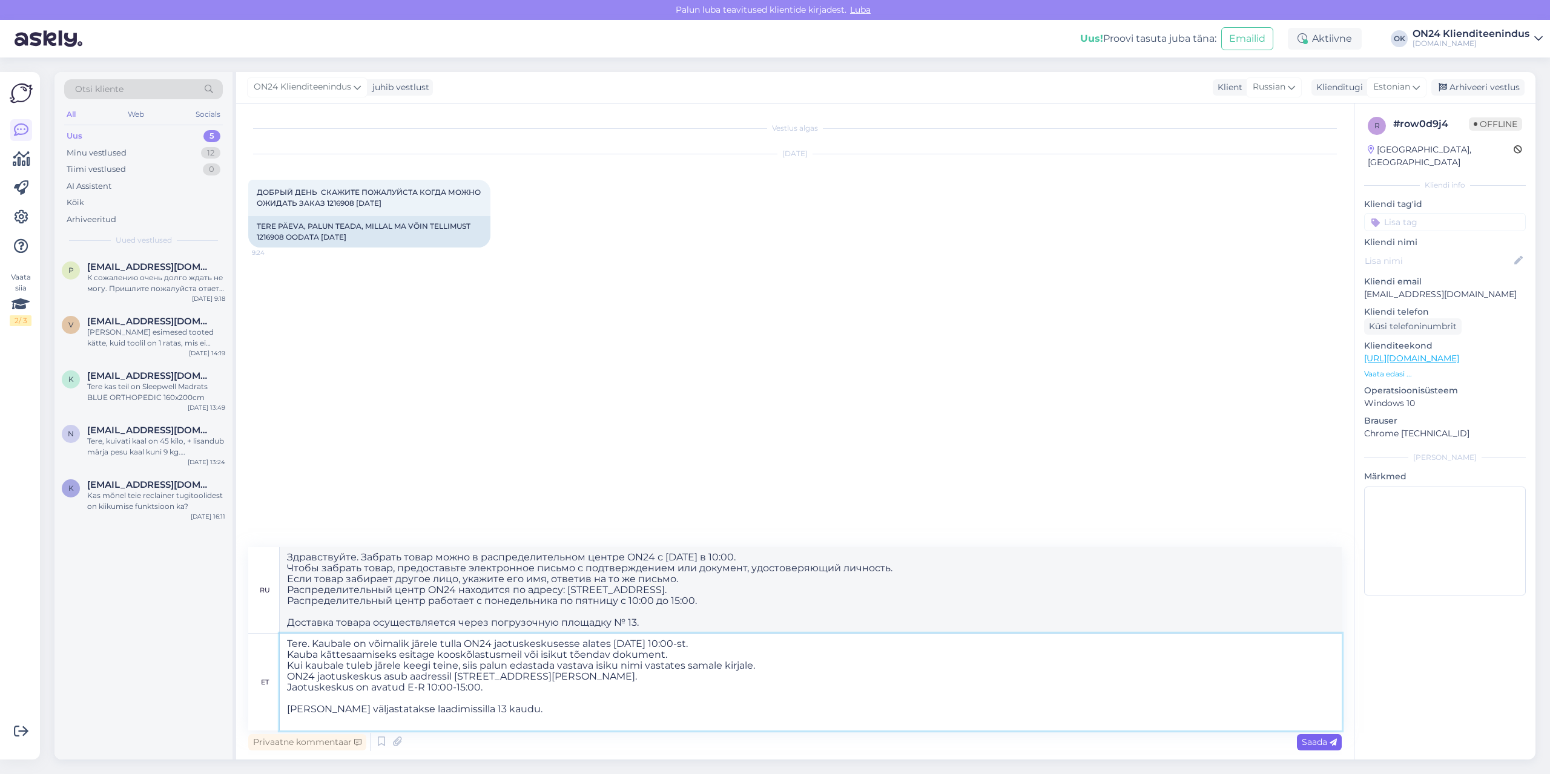
type textarea "Tere. Kaubale on võimalik järele tulla ON24 jaotuskeskusesse alates [DATE] 10:0…"
click at [1329, 743] on icon at bounding box center [1332, 742] width 7 height 7
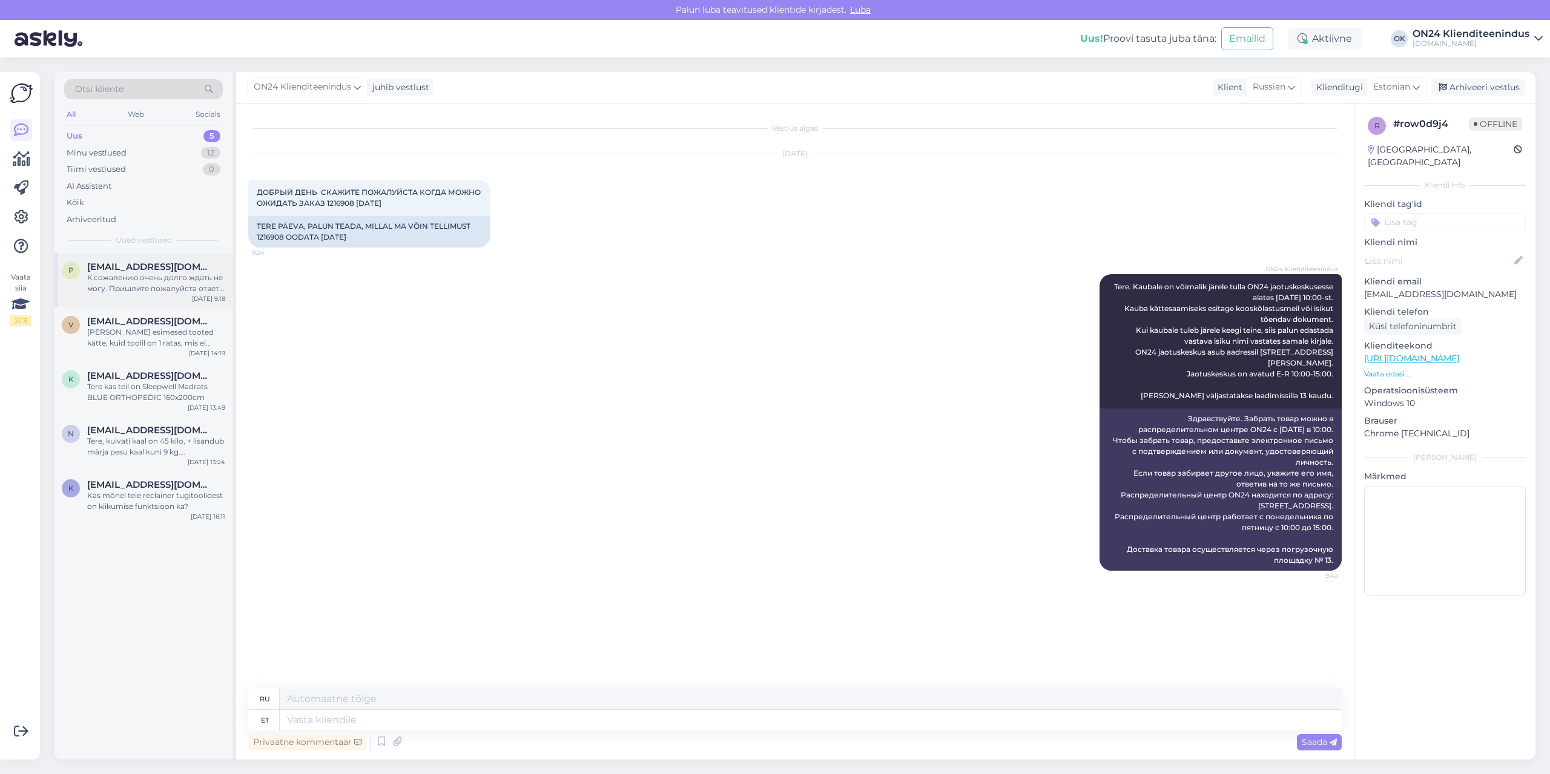
click at [199, 271] on div "[EMAIL_ADDRESS][DOMAIN_NAME]" at bounding box center [156, 266] width 138 height 11
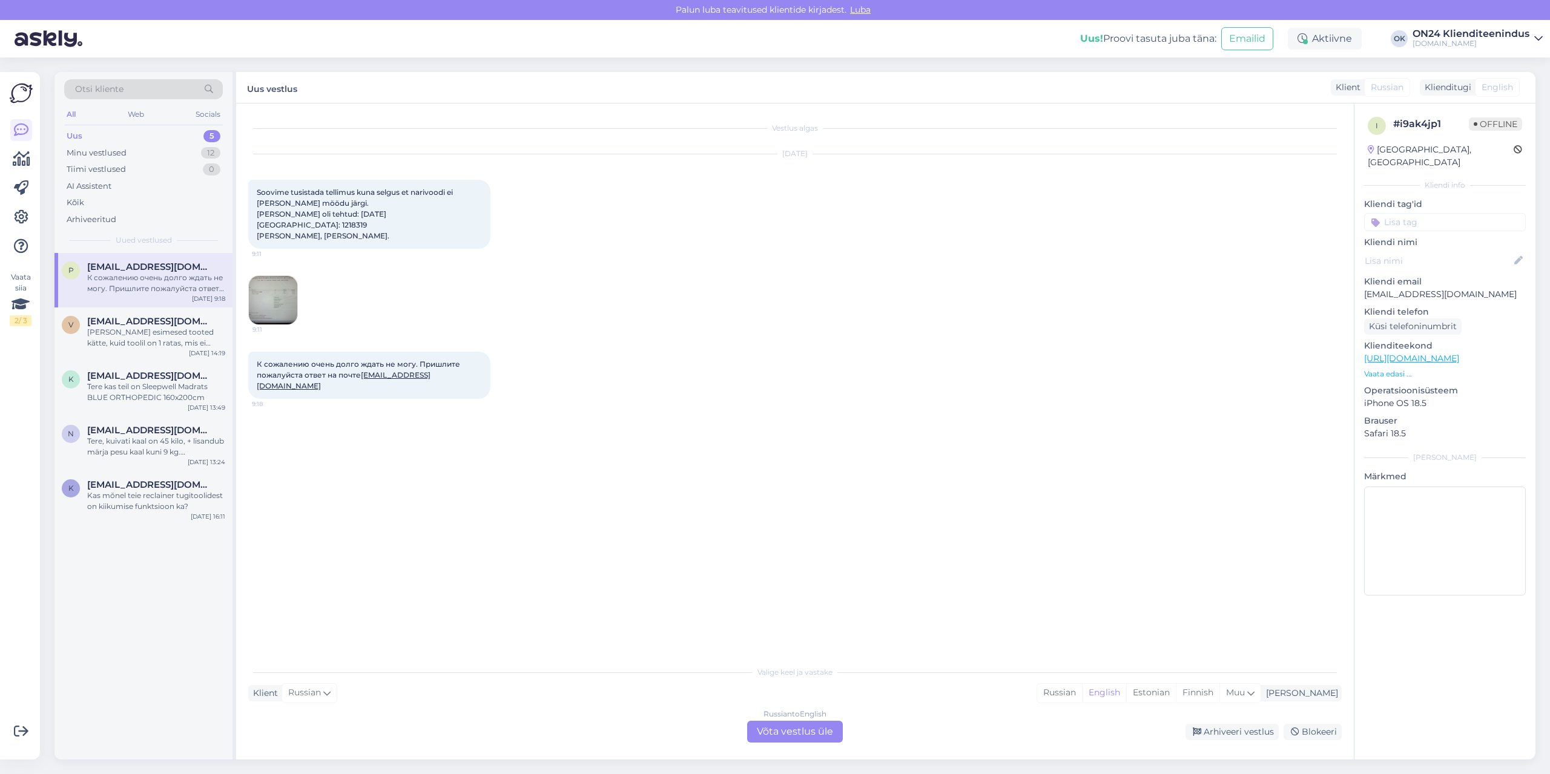
click at [333, 223] on span "Soovime tusistada tellimus kuna selgus et narivoodi ei [PERSON_NAME] möödu järg…" at bounding box center [356, 214] width 198 height 53
copy span "1218319"
click at [295, 186] on div "Soovime tusistada tellimus kuna selgus et narivoodi ei [PERSON_NAME] möödu järg…" at bounding box center [369, 214] width 242 height 69
drag, startPoint x: 335, startPoint y: 205, endPoint x: 258, endPoint y: 195, distance: 77.5
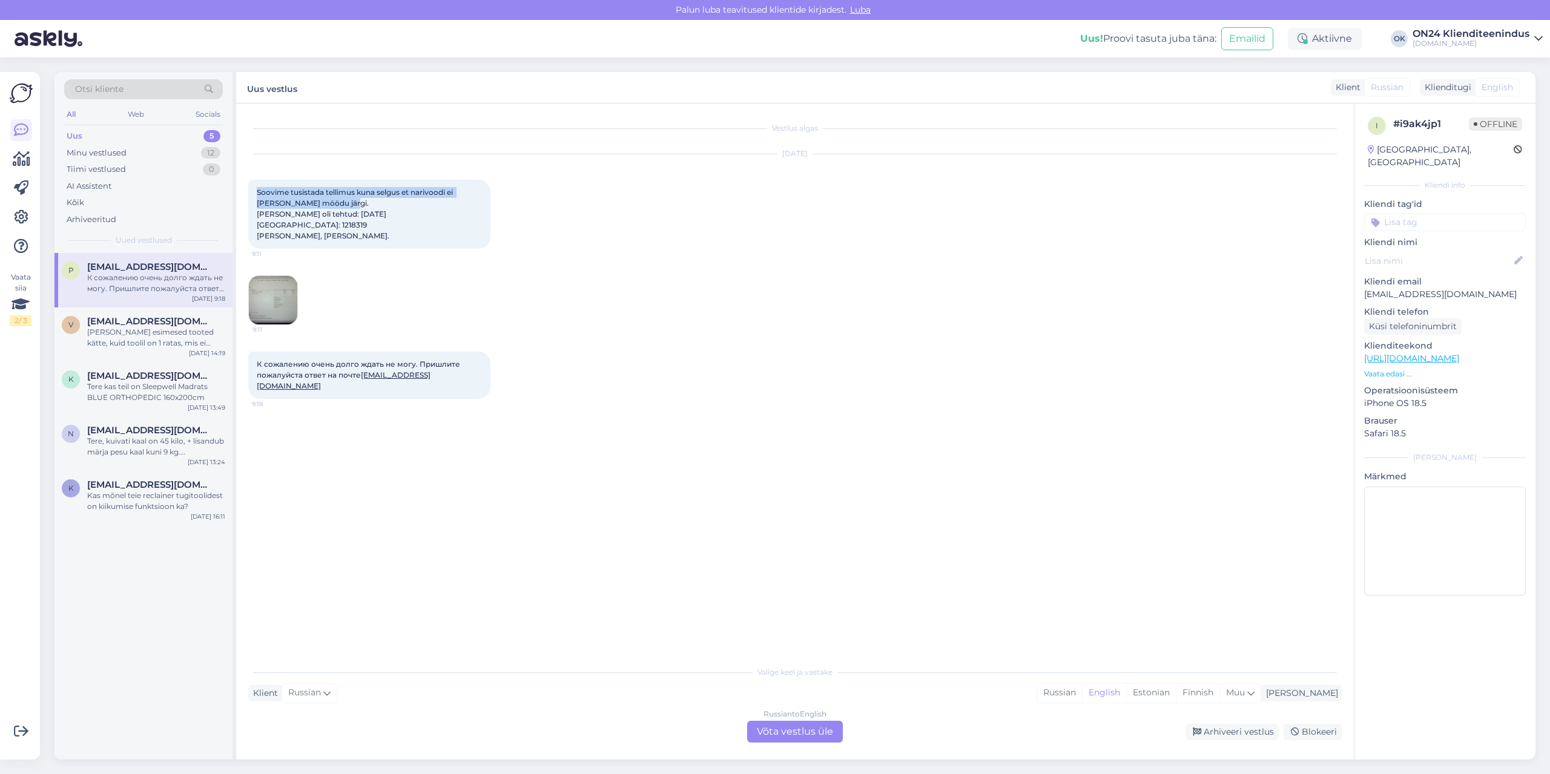
click at [258, 195] on div "Soovime tusistada tellimus kuna selgus et narivoodi ei [PERSON_NAME] möödu järg…" at bounding box center [369, 214] width 242 height 69
copy span "Soovime tusistada tellimus kuna selgus et narivoodi ei [PERSON_NAME] möödu järg…"
click at [1175, 692] on div "Estonian" at bounding box center [1151, 693] width 50 height 18
click at [813, 729] on div "Russian to Estonian Võta vestlus üle" at bounding box center [795, 732] width 96 height 22
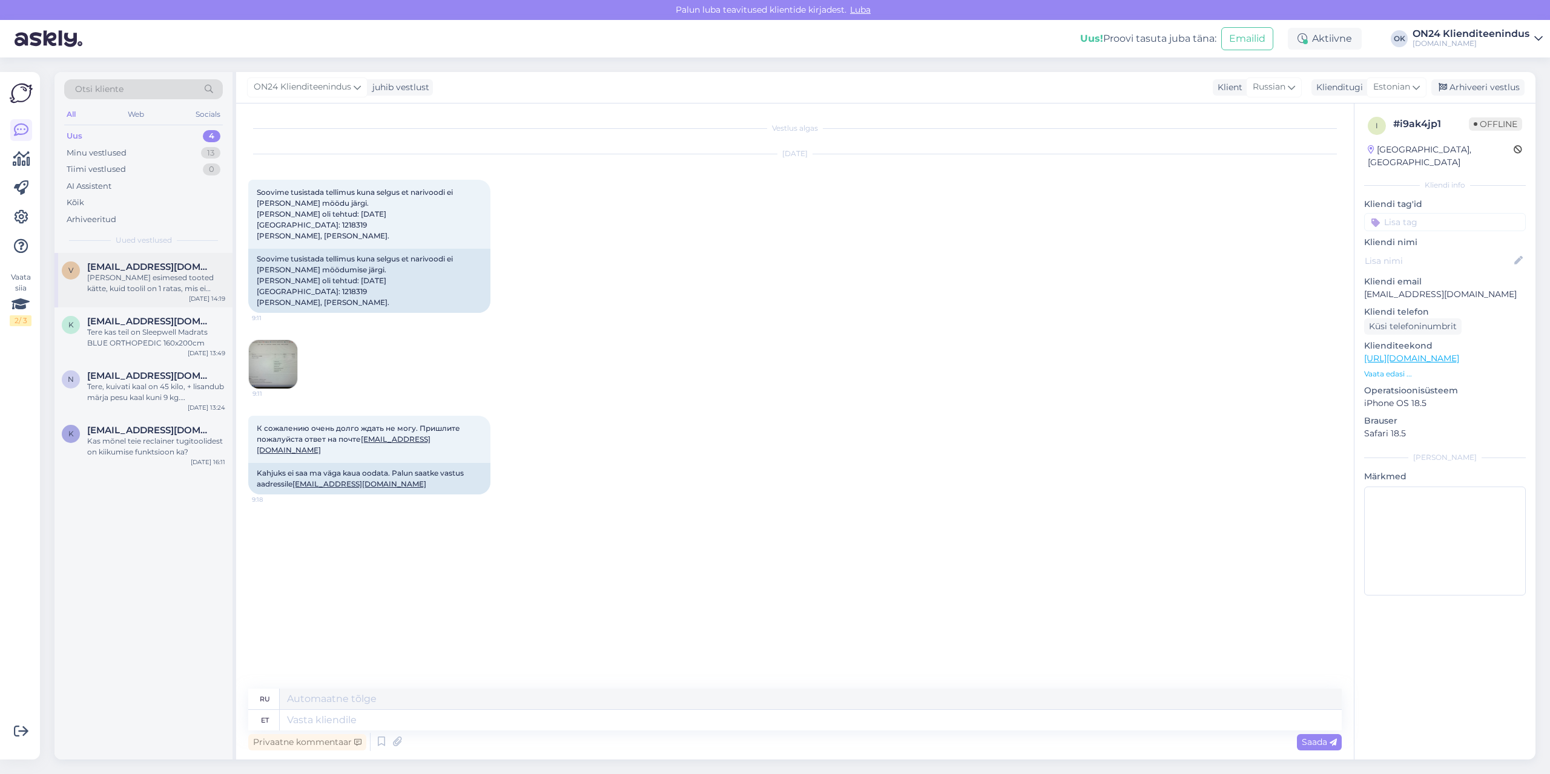
click at [148, 287] on div "[PERSON_NAME] esimesed tooted kätte, kuid toolil on 1 ratas, mis ei mahu talle …" at bounding box center [156, 283] width 138 height 22
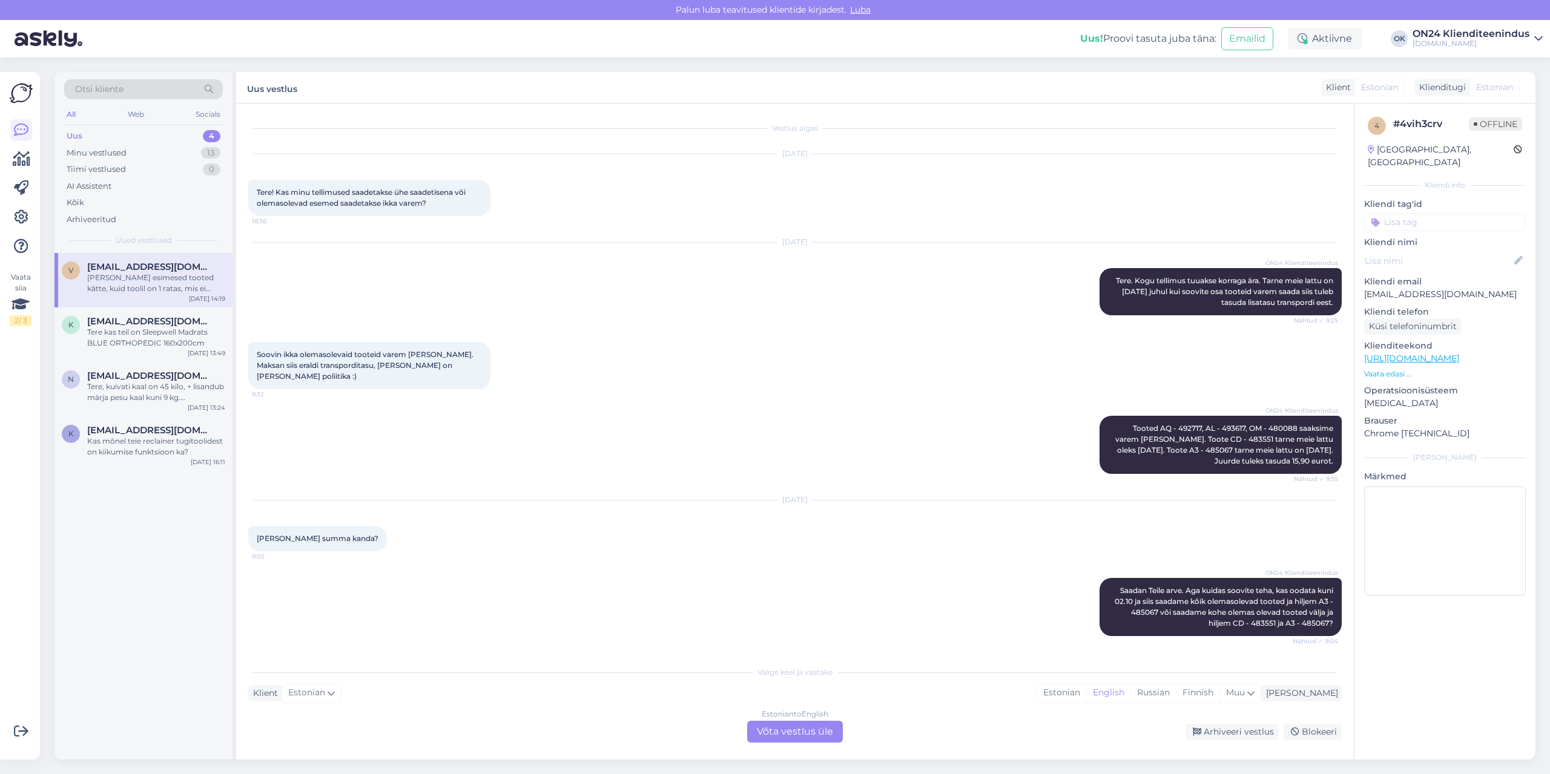
scroll to position [278, 0]
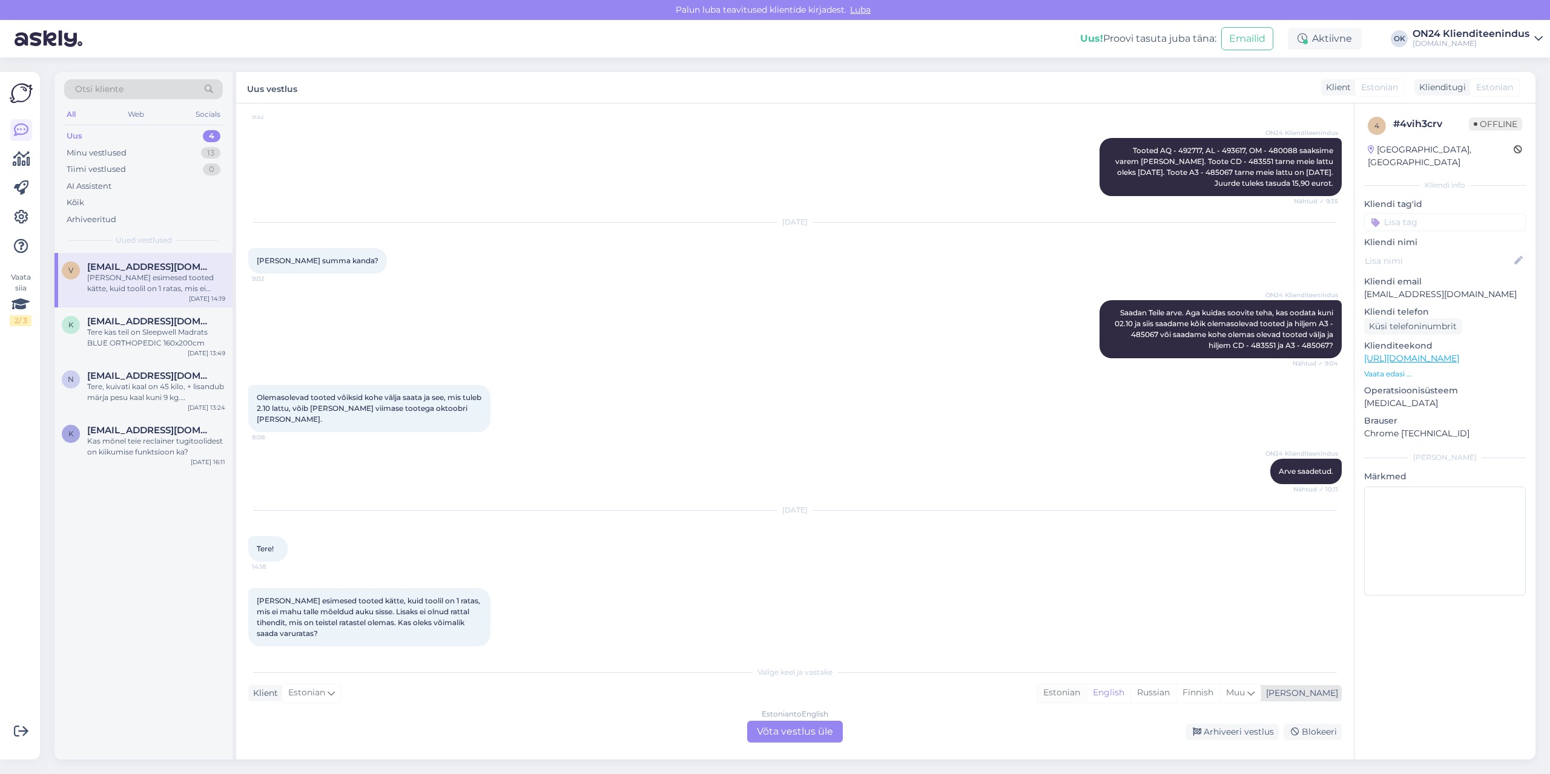
click at [1086, 691] on div "Estonian" at bounding box center [1061, 693] width 49 height 18
click at [818, 732] on div "Estonian to Estonian Võta vestlus üle" at bounding box center [795, 732] width 96 height 22
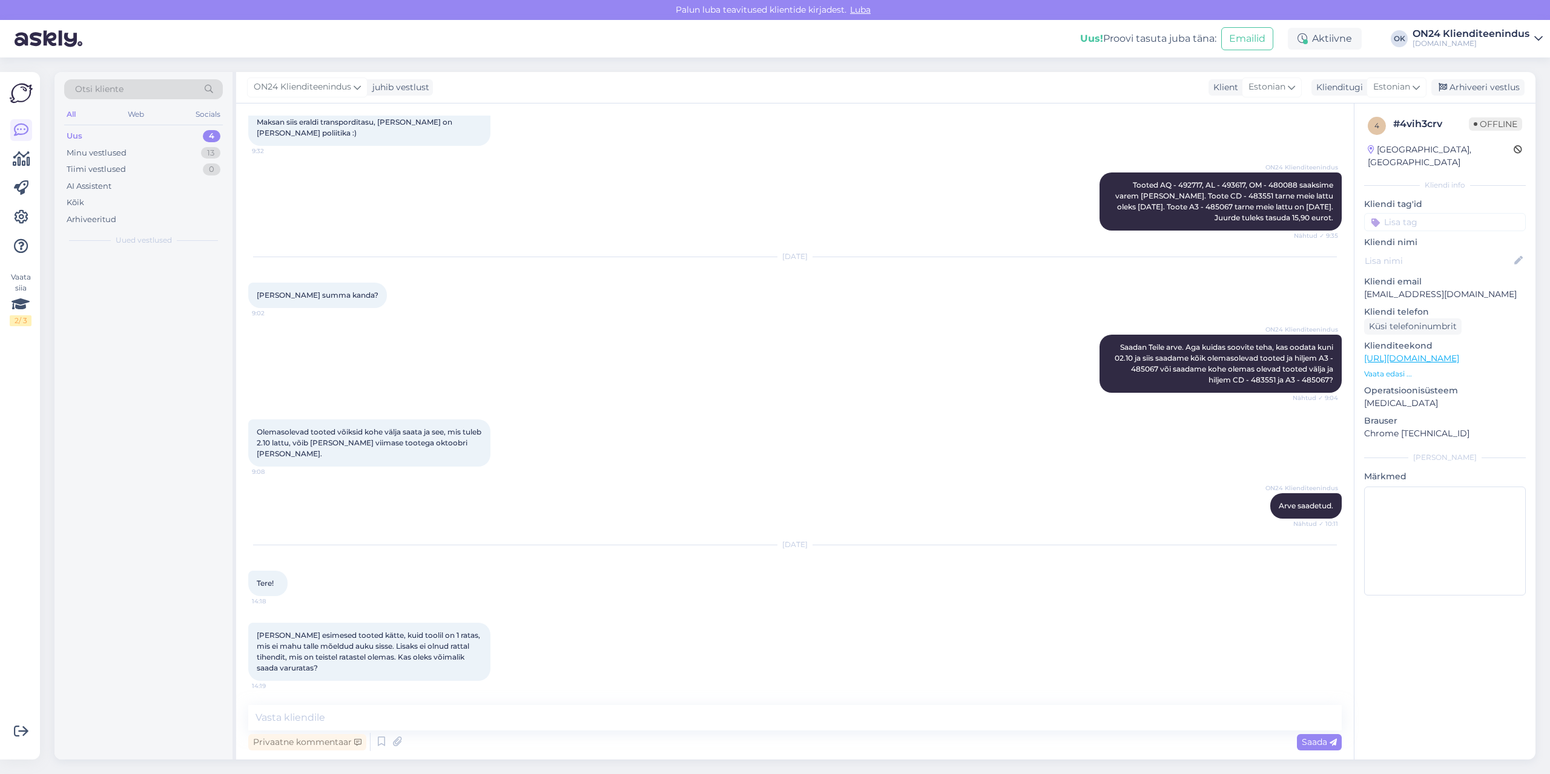
scroll to position [232, 0]
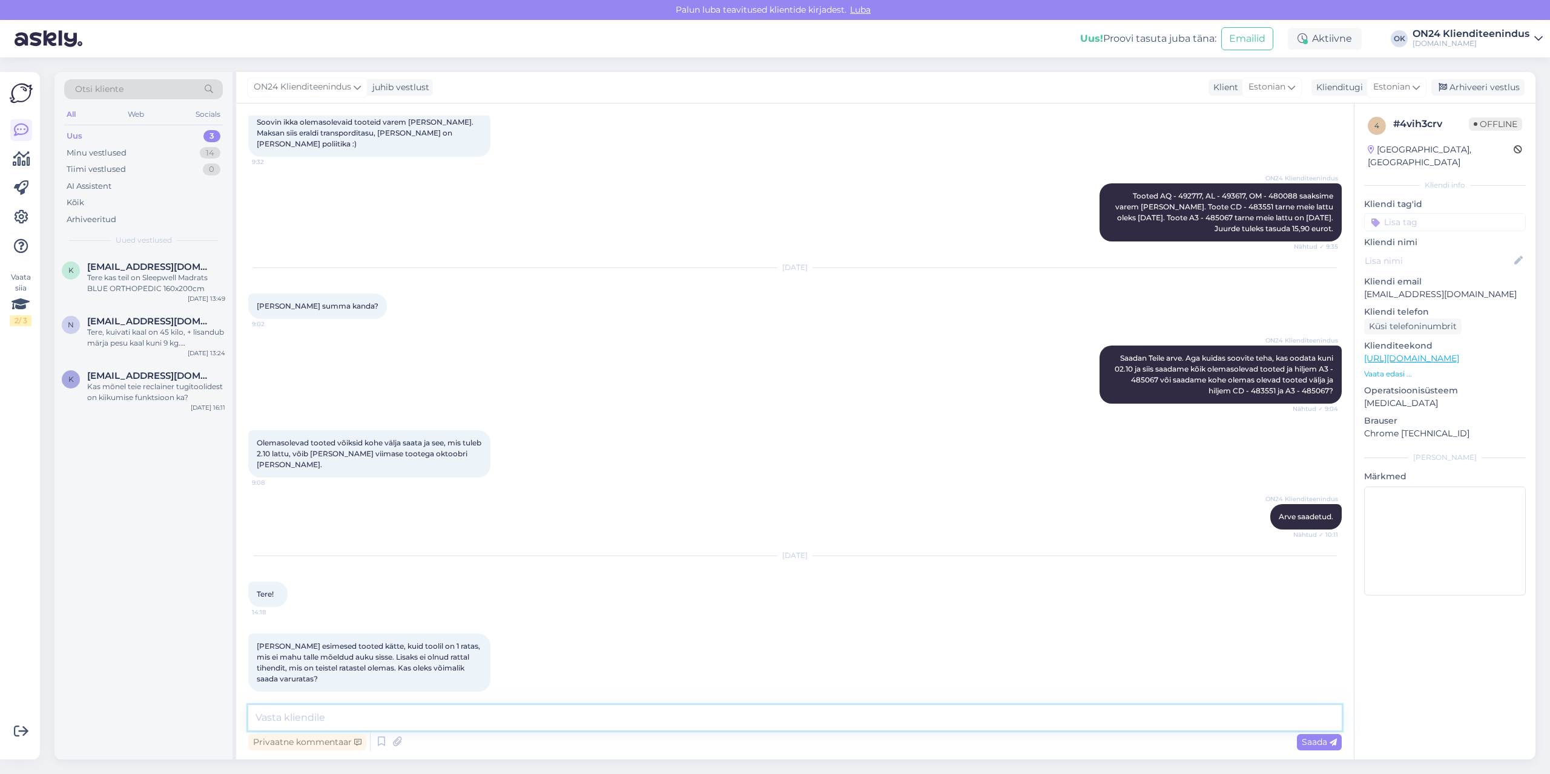
click at [795, 713] on textarea at bounding box center [794, 717] width 1093 height 25
type textarea "Tere. Palun kirjutage [EMAIL_ADDRESS][DOMAIN_NAME]"
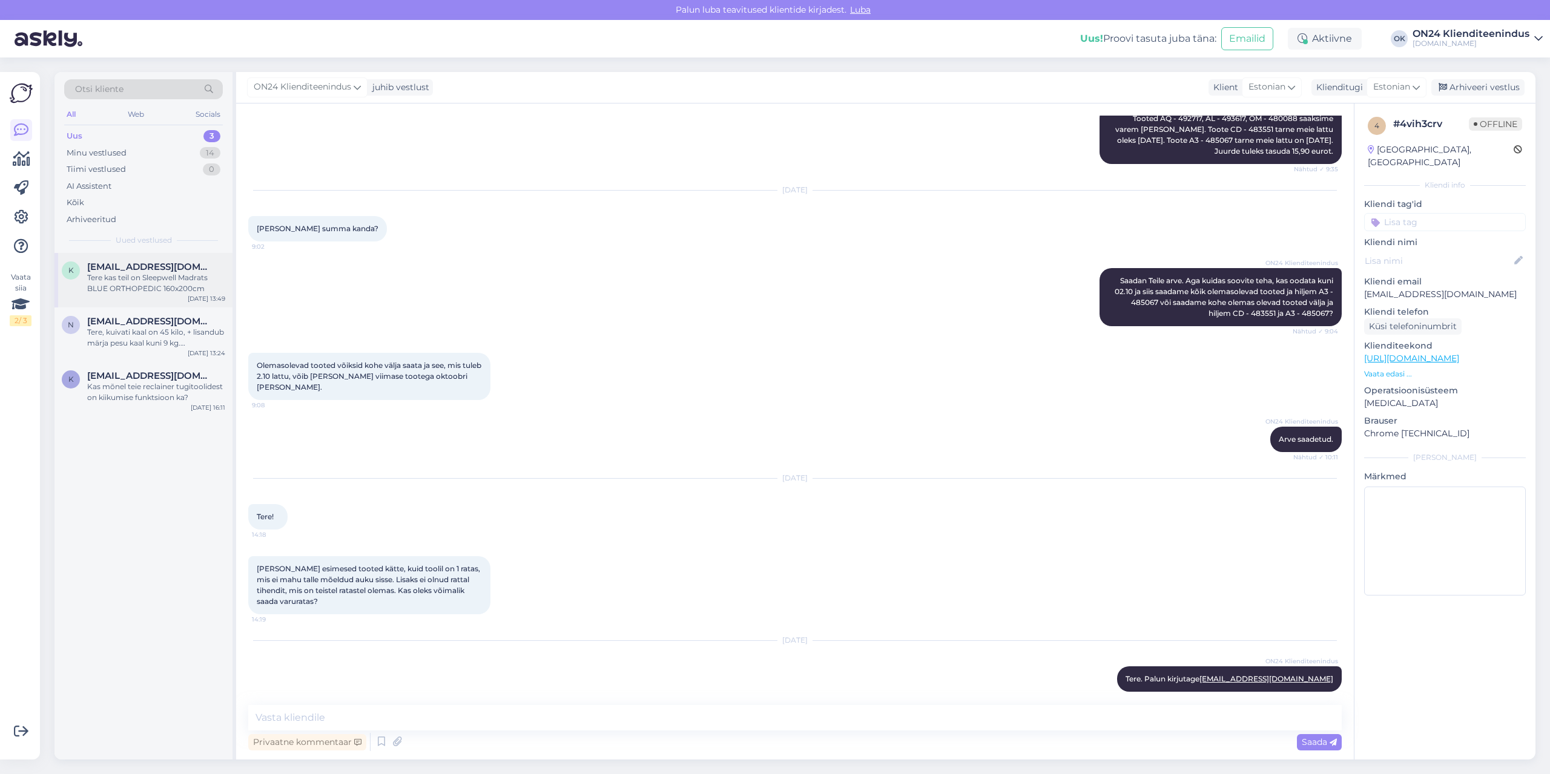
click at [166, 291] on div "Tere kas teil on Sleepwell Madrats BLUE ORTHOPEDIC 160x200cm" at bounding box center [156, 283] width 138 height 22
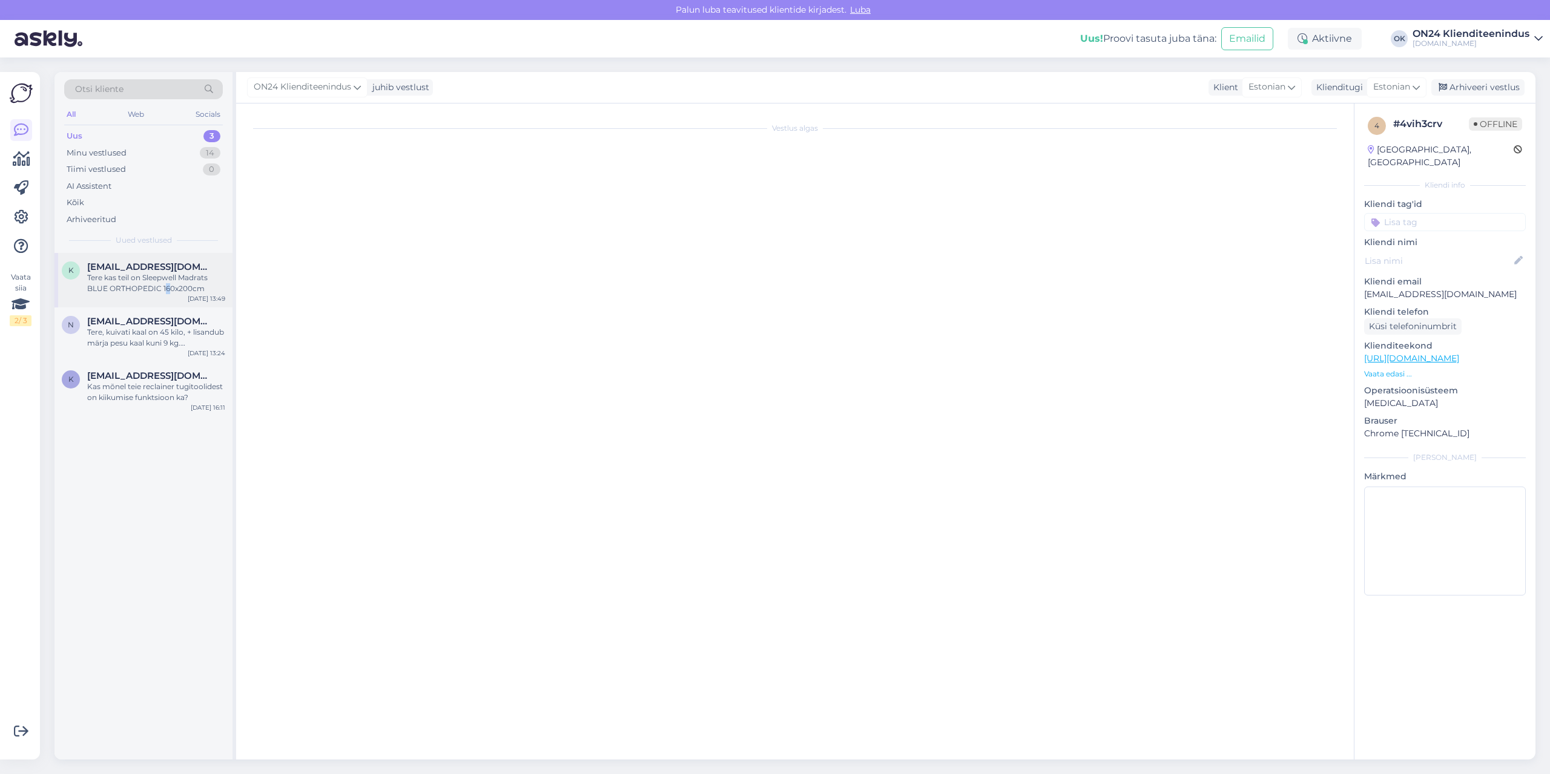
scroll to position [0, 0]
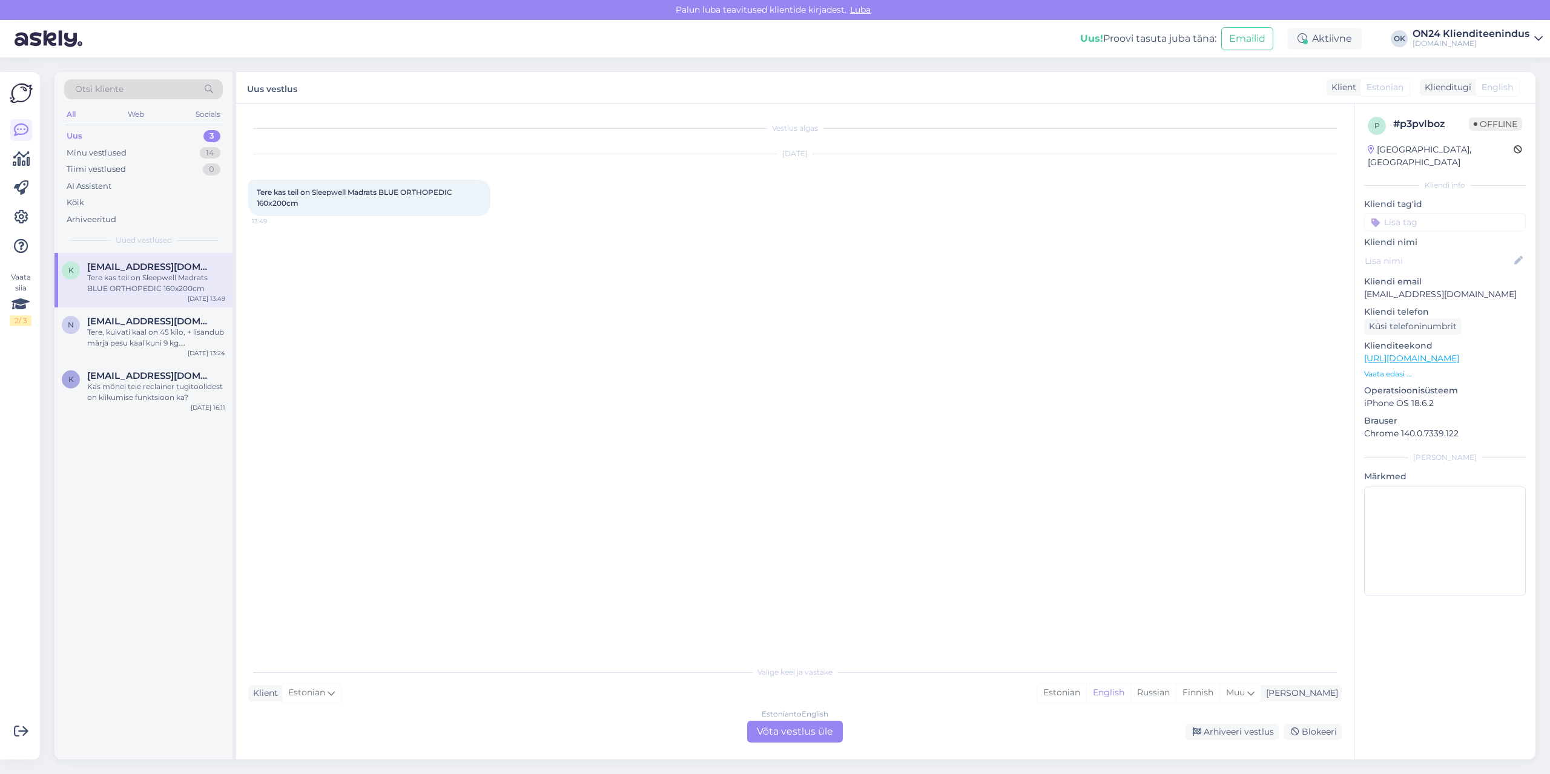
click at [390, 334] on div "Vestlus algas [DATE] Tere kas teil on Sleepwell Madrats BLUE ORTHOPEDIC 160x200…" at bounding box center [800, 382] width 1104 height 533
click at [1389, 369] on p "Vaata edasi ..." at bounding box center [1445, 374] width 162 height 11
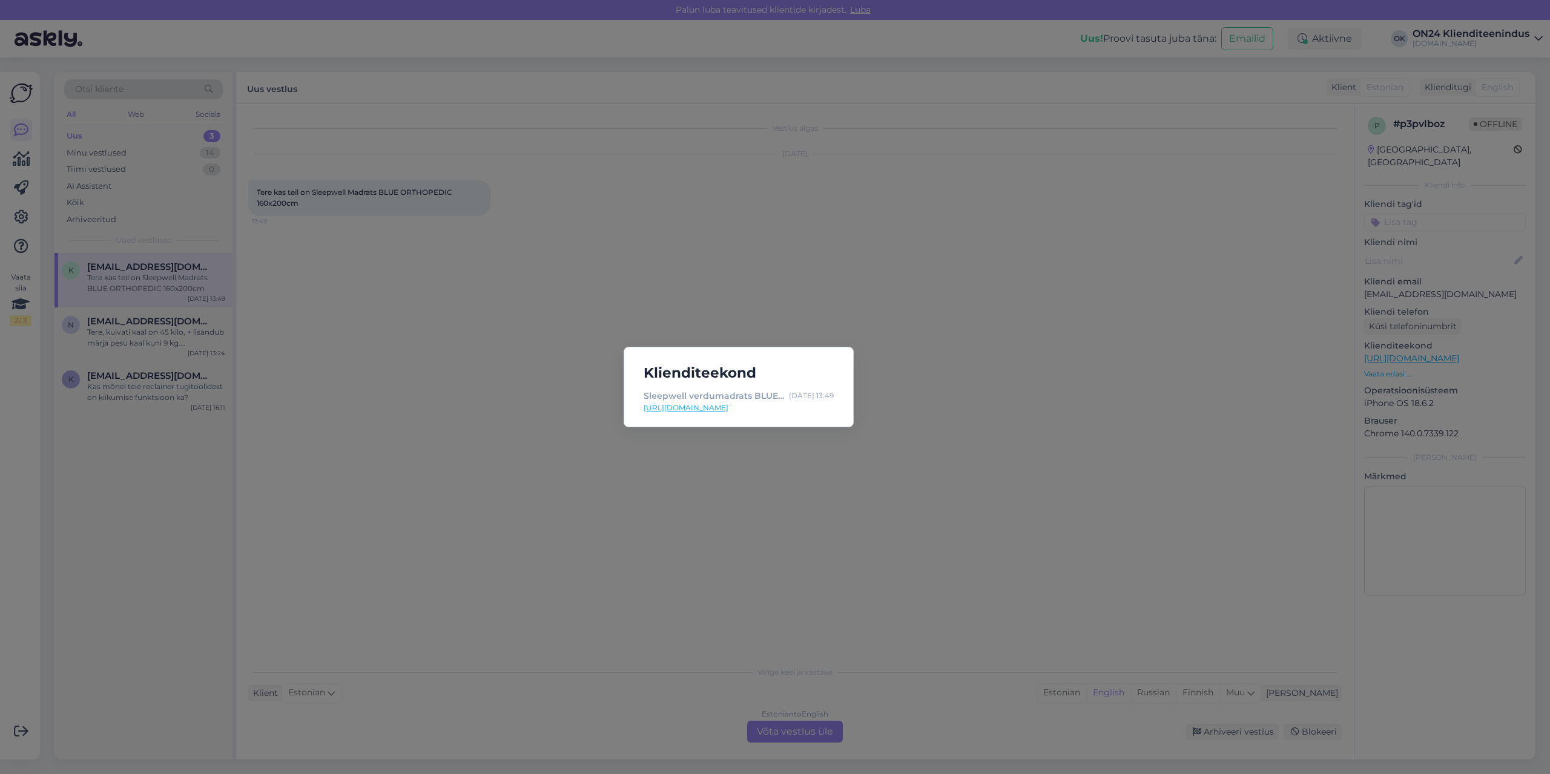
click at [731, 406] on link "[URL][DOMAIN_NAME]" at bounding box center [738, 408] width 190 height 11
click at [800, 594] on div "Klienditeekond Sleepwell verdumadrats BLUE ORTHOPEDIC 160x200 cm SW-453239 - [D…" at bounding box center [775, 387] width 1550 height 774
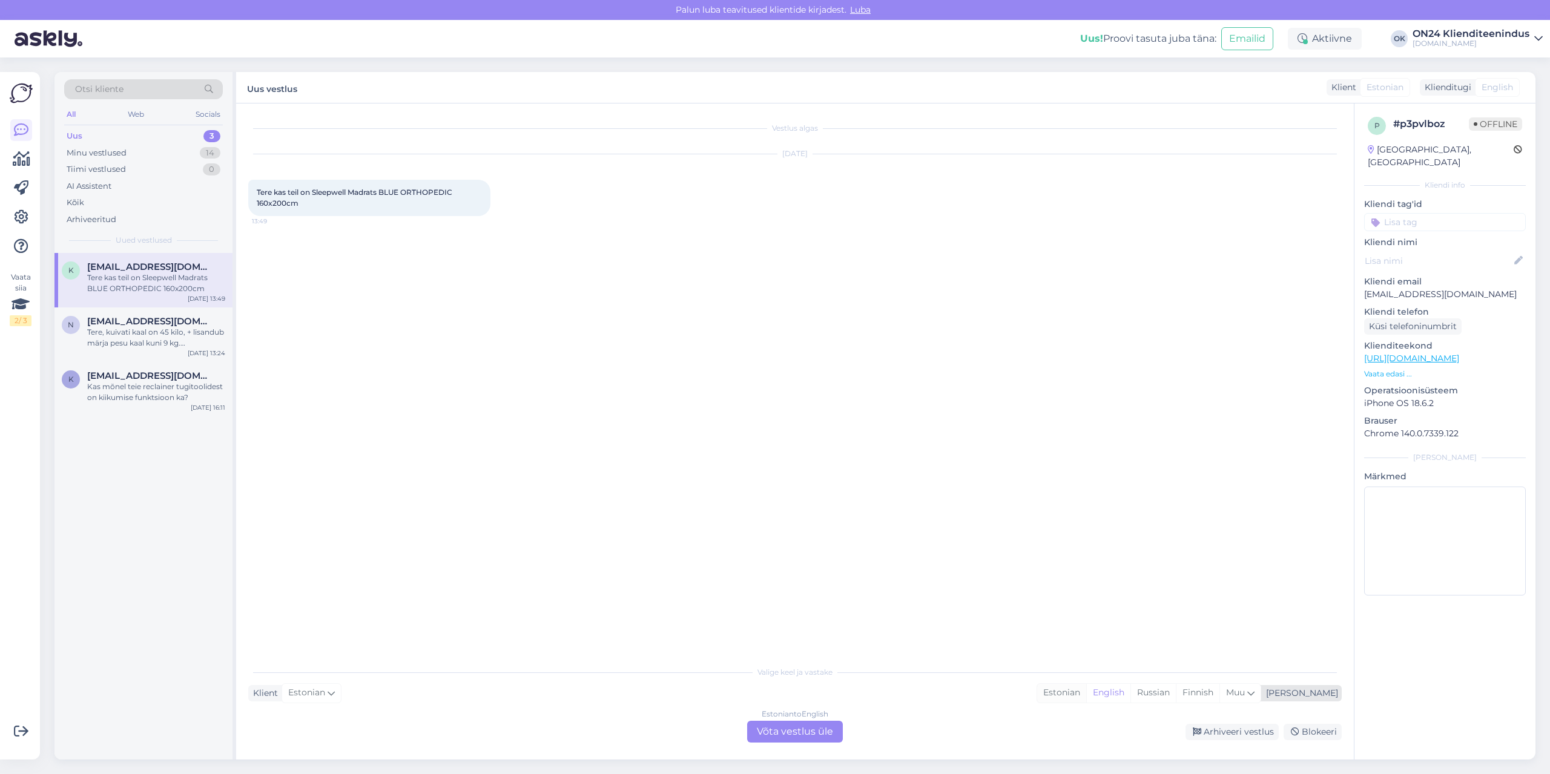
click at [1086, 691] on div "Estonian" at bounding box center [1061, 693] width 49 height 18
click at [835, 727] on div "Estonian to Estonian Võta vestlus üle" at bounding box center [795, 732] width 96 height 22
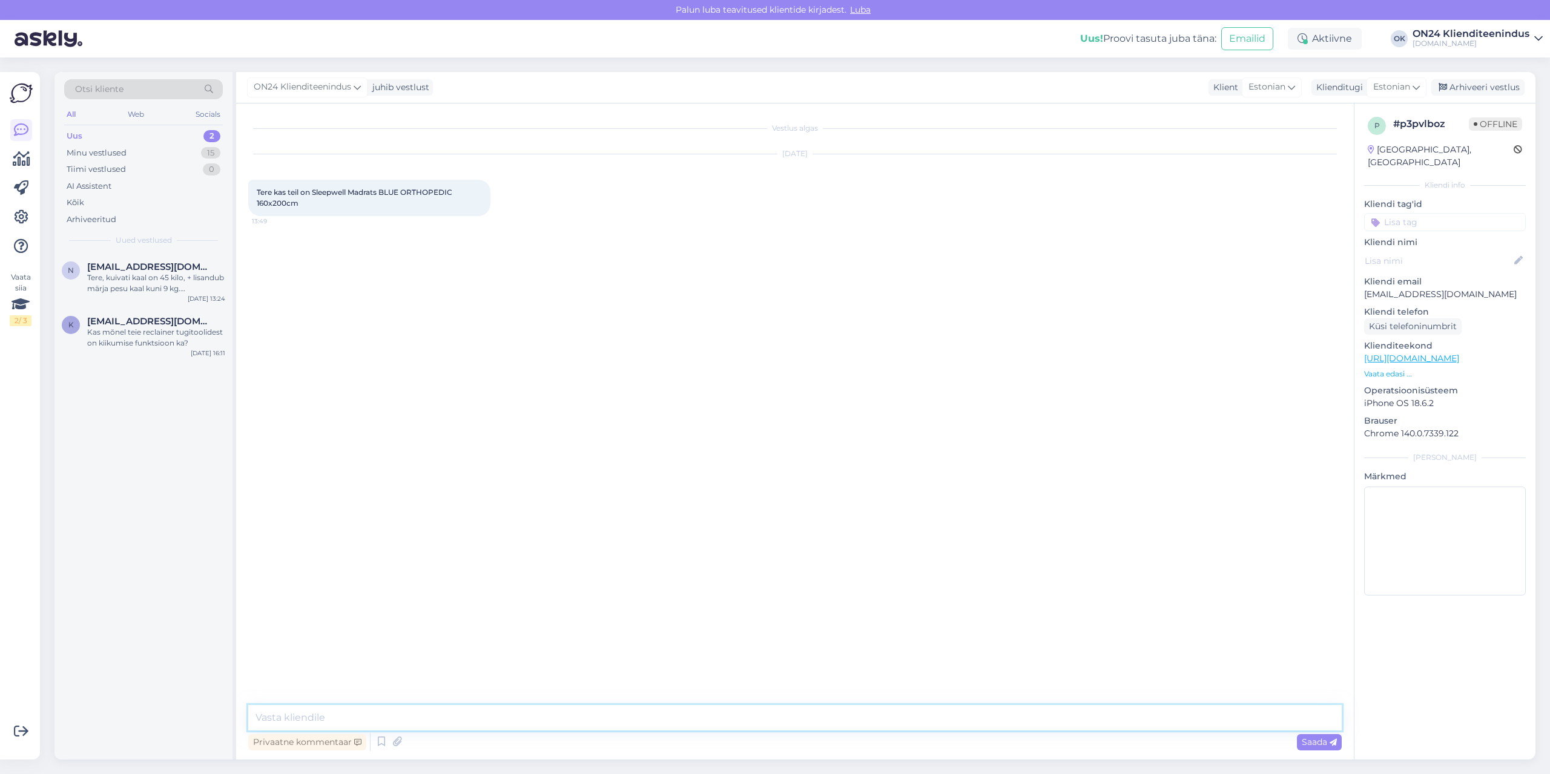
click at [835, 727] on textarea at bounding box center [794, 717] width 1093 height 25
type textarea "Tere. Paraku antud toode ei ole saadaval."
click at [141, 334] on div "Kas mõnel teie reclainer tugitoolidest on kiikumise funktsioon ka?" at bounding box center [156, 338] width 138 height 22
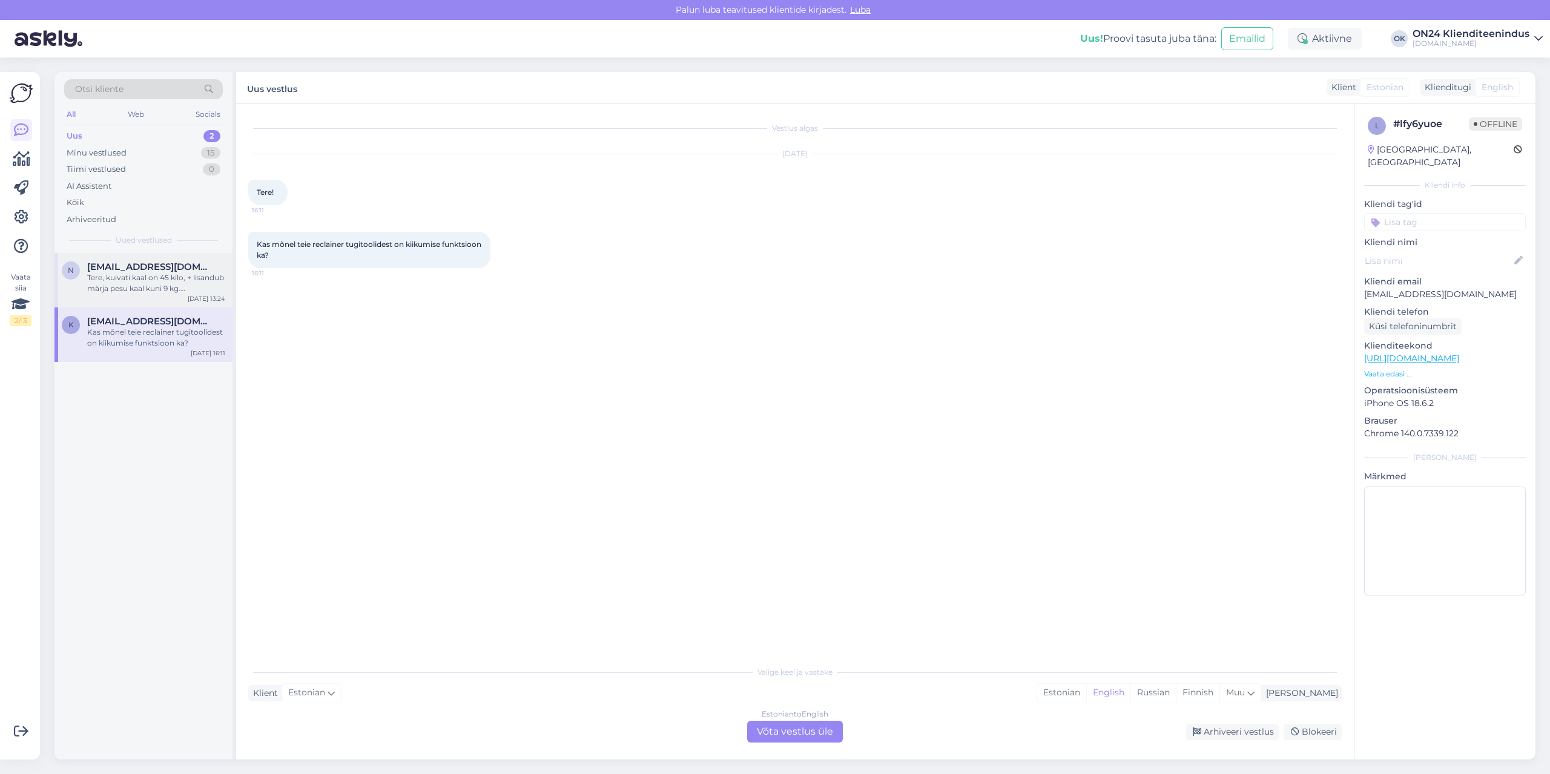
click at [143, 289] on div "Tere, kuivati kaal on 45 kilo, + lisandub märja pesu kaal kuni 9 kg. [PERSON_NA…" at bounding box center [156, 283] width 138 height 22
